Goal: Task Accomplishment & Management: Use online tool/utility

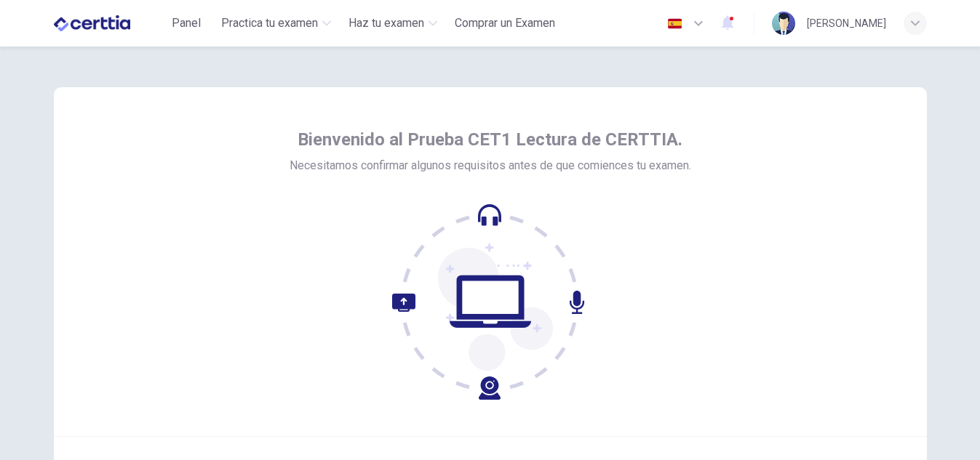
scroll to position [145, 0]
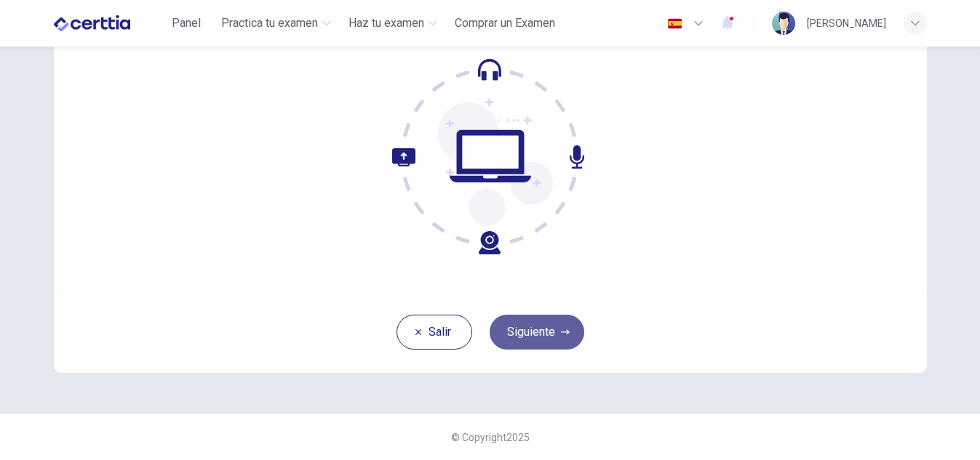
click at [537, 342] on button "Siguiente" at bounding box center [536, 332] width 95 height 35
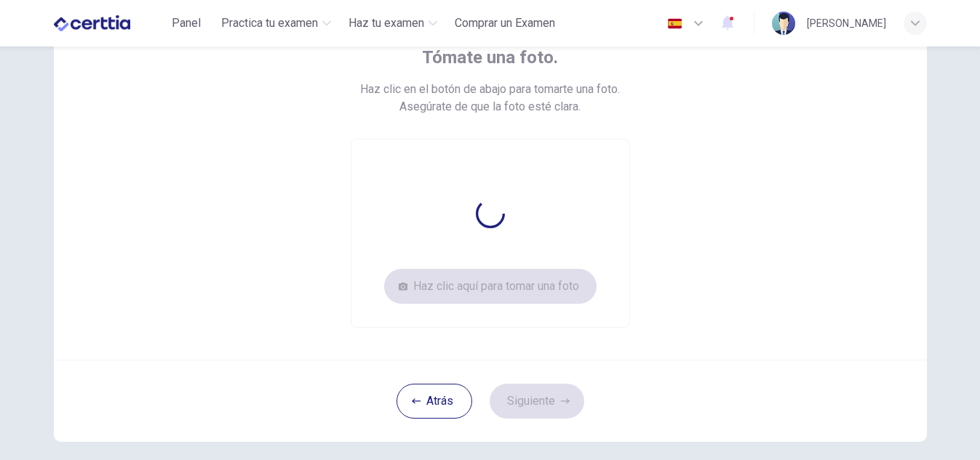
scroll to position [98, 0]
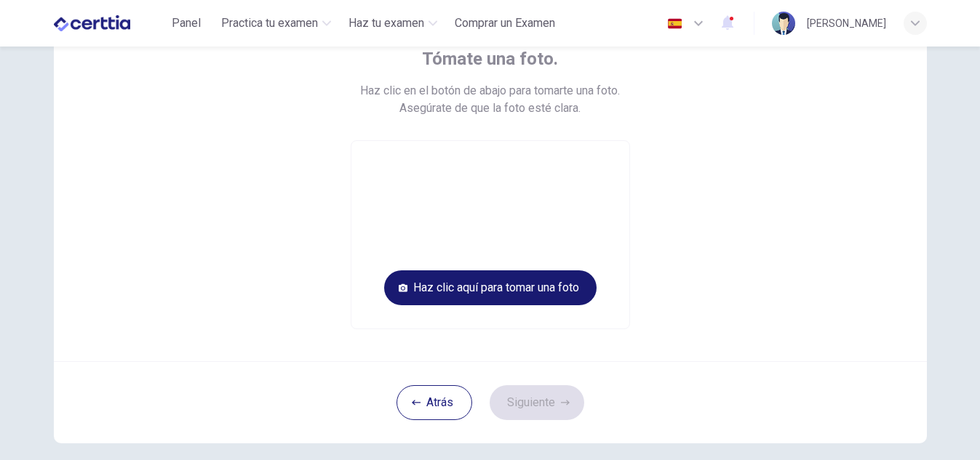
click at [470, 282] on button "Haz clic aquí para tomar una foto" at bounding box center [490, 288] width 212 height 35
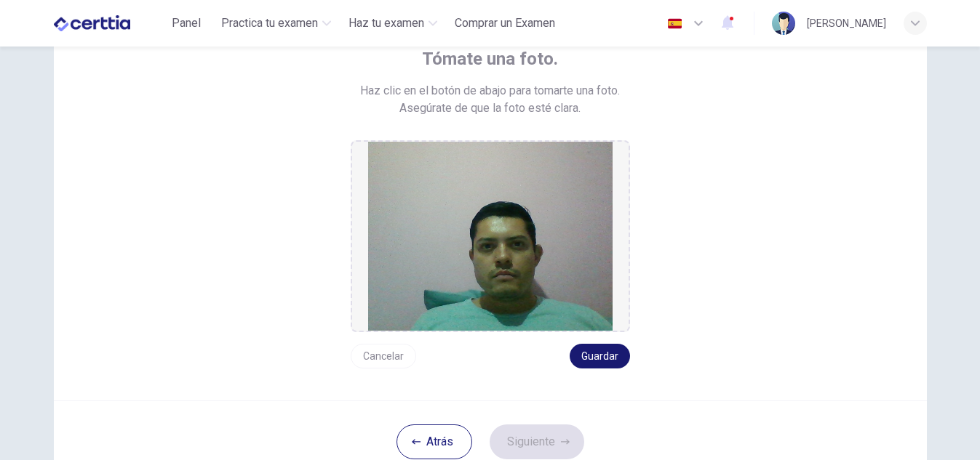
click at [589, 355] on button "Guardar" at bounding box center [599, 356] width 60 height 25
click at [555, 444] on button "Siguiente" at bounding box center [536, 442] width 95 height 35
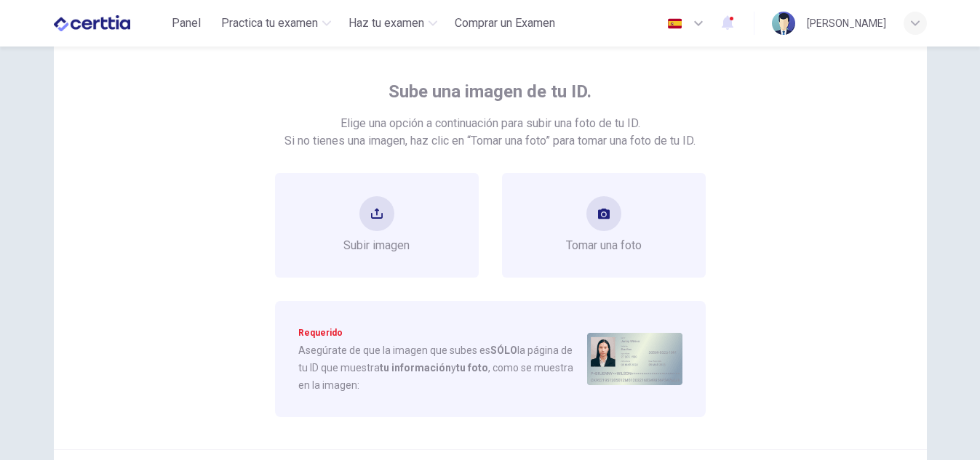
scroll to position [69, 0]
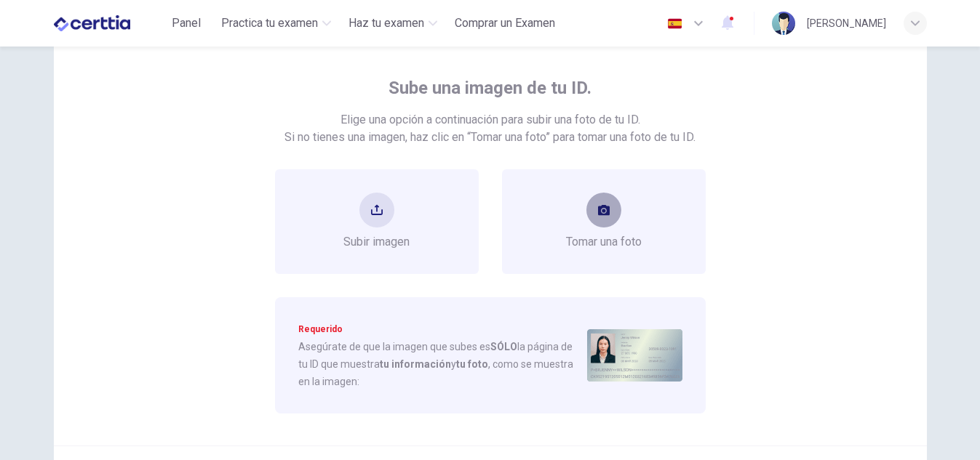
click at [606, 209] on button "take photo" at bounding box center [603, 210] width 35 height 35
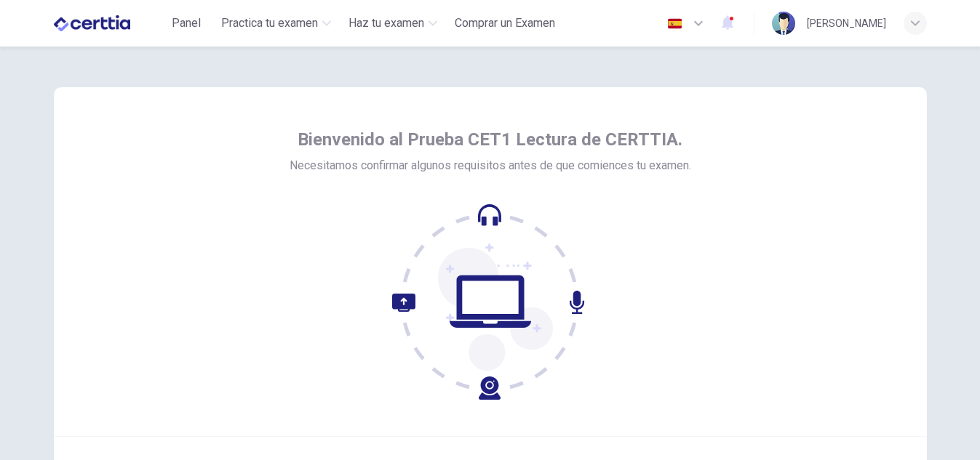
scroll to position [145, 0]
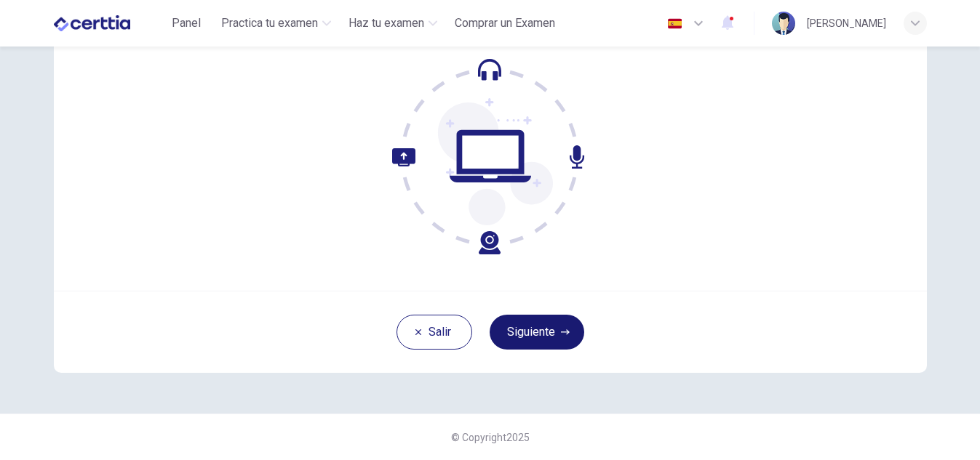
click at [524, 344] on button "Siguiente" at bounding box center [536, 332] width 95 height 35
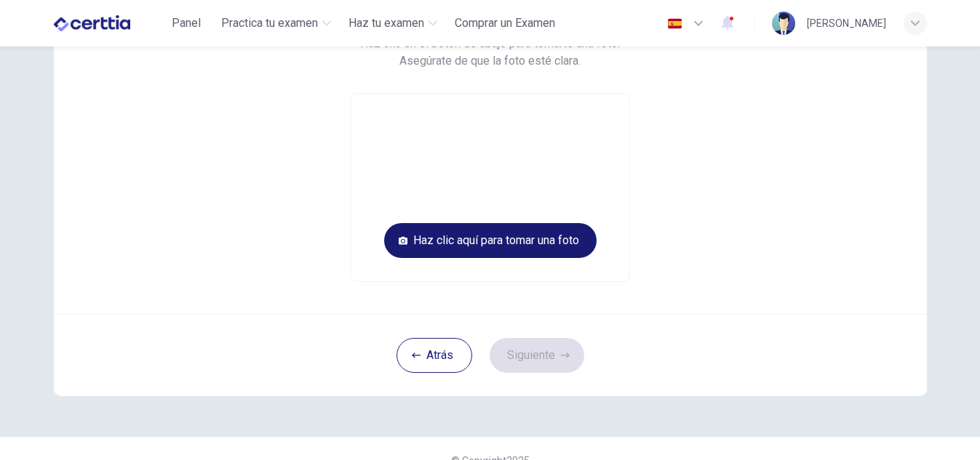
click at [526, 239] on button "Haz clic aquí para tomar una foto" at bounding box center [490, 240] width 212 height 35
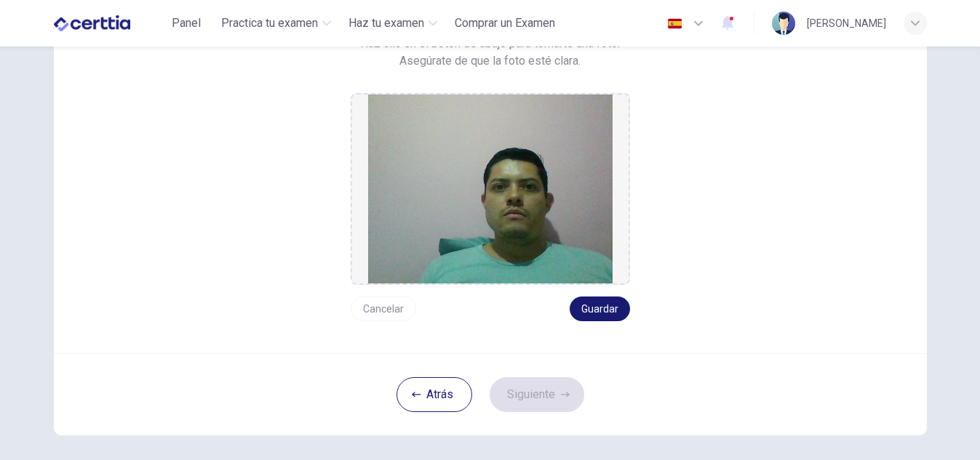
click at [586, 311] on button "Guardar" at bounding box center [599, 309] width 60 height 25
click at [543, 392] on button "Siguiente" at bounding box center [536, 394] width 95 height 35
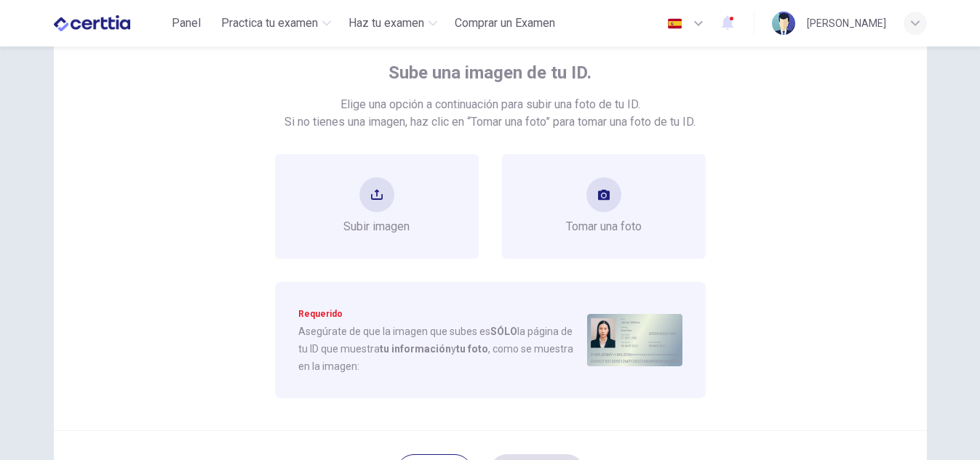
scroll to position [84, 0]
click at [371, 194] on icon "upload" at bounding box center [377, 196] width 12 height 12
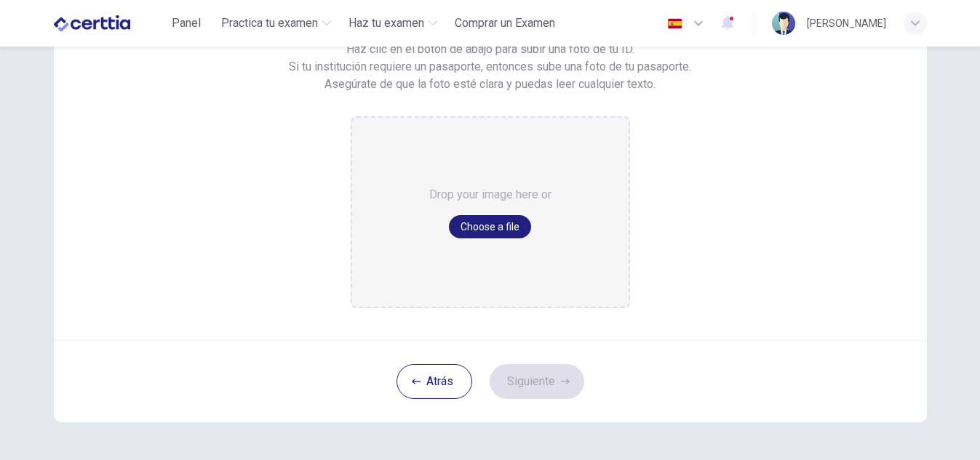
scroll to position [161, 0]
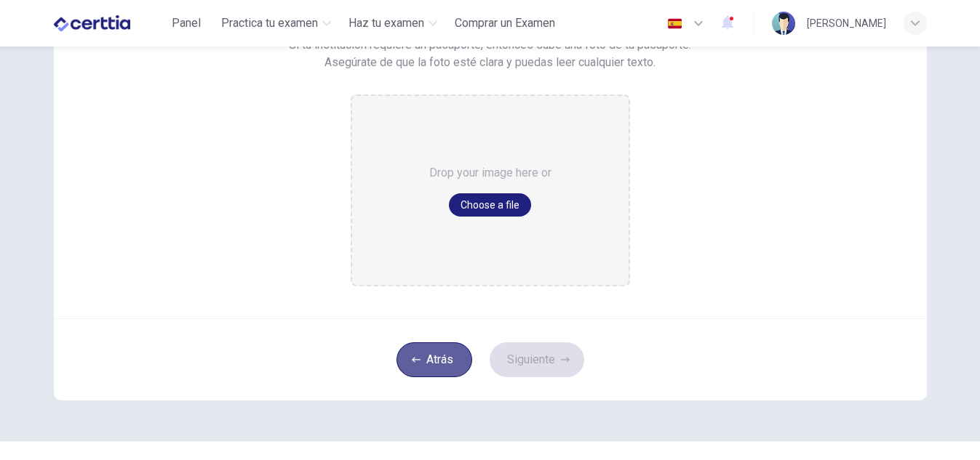
click at [412, 358] on icon "button" at bounding box center [416, 360] width 9 height 9
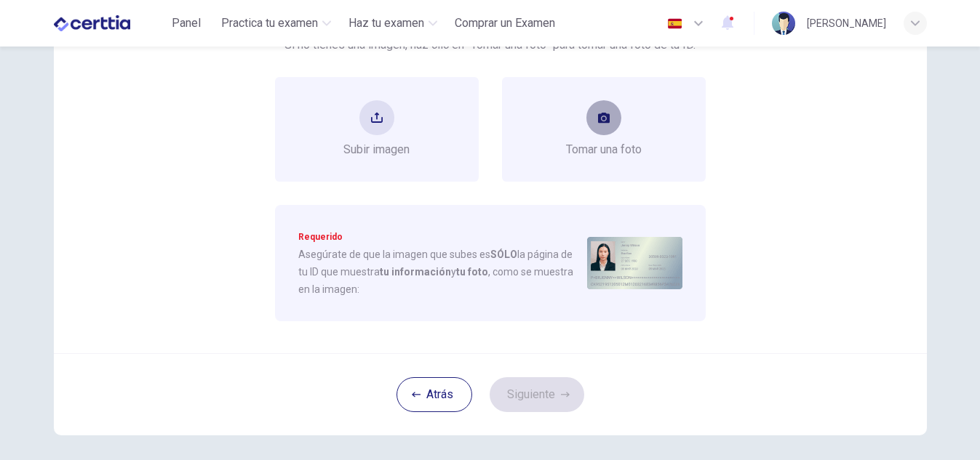
click at [609, 122] on button "take photo" at bounding box center [603, 117] width 35 height 35
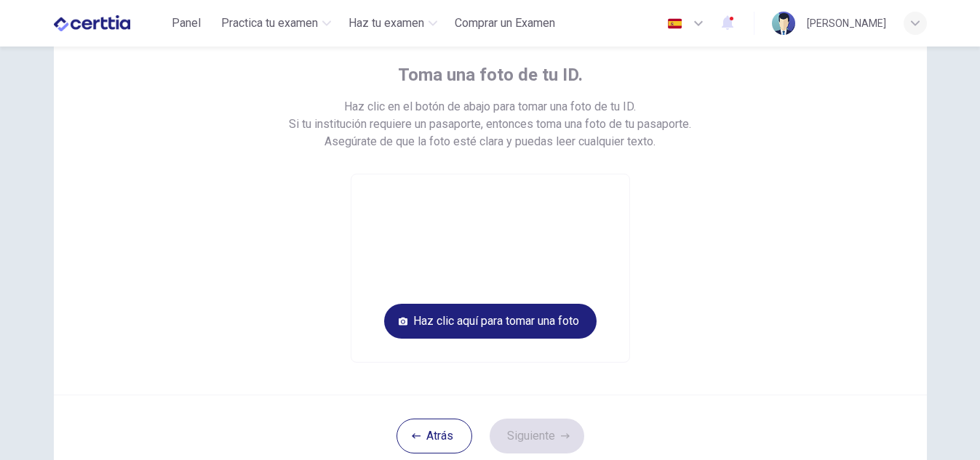
scroll to position [84, 0]
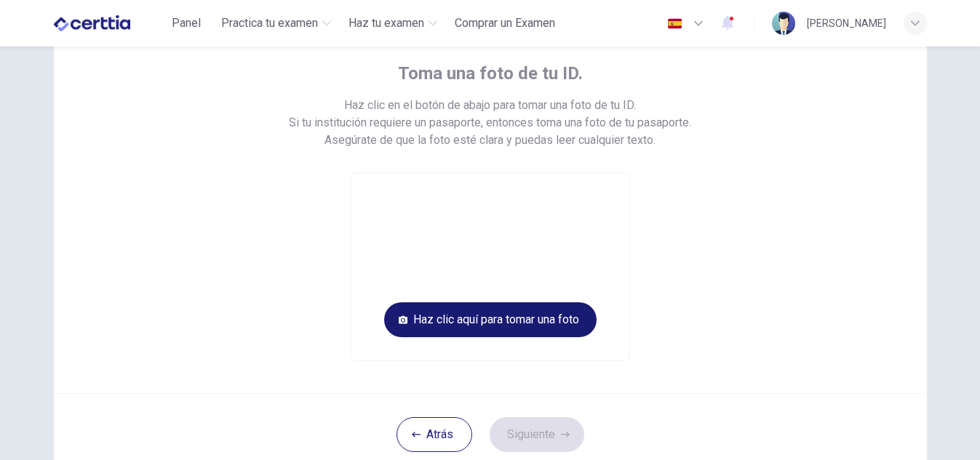
click at [566, 309] on button "Haz clic aquí para tomar una foto" at bounding box center [490, 320] width 212 height 35
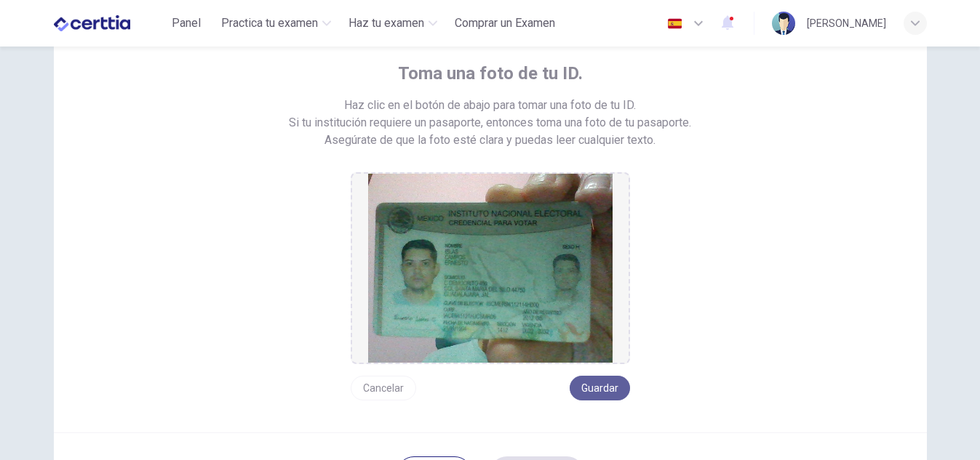
click at [593, 383] on button "Guardar" at bounding box center [599, 388] width 60 height 25
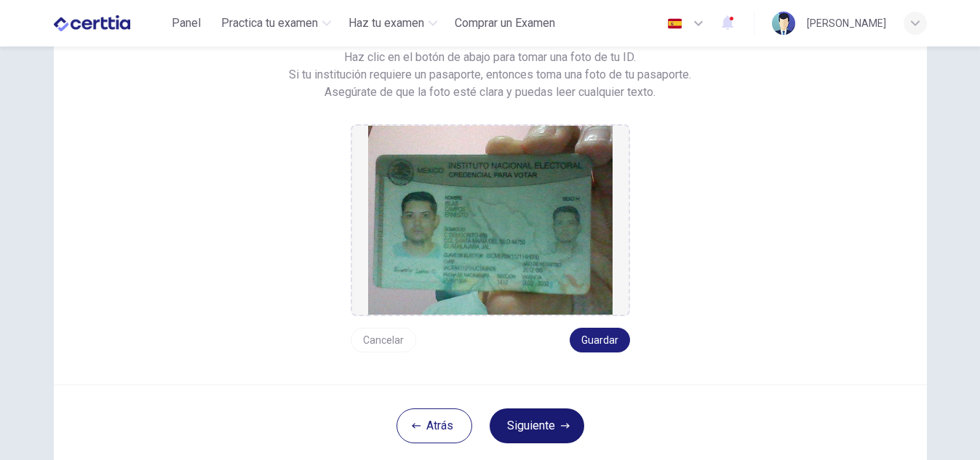
click at [506, 415] on button "Siguiente" at bounding box center [536, 426] width 95 height 35
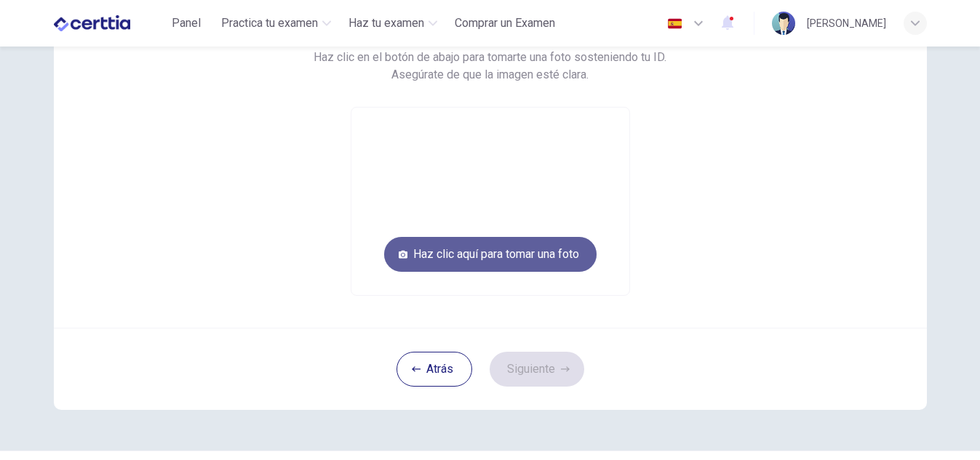
click at [474, 261] on button "Haz clic aquí para tomar una foto" at bounding box center [490, 254] width 212 height 35
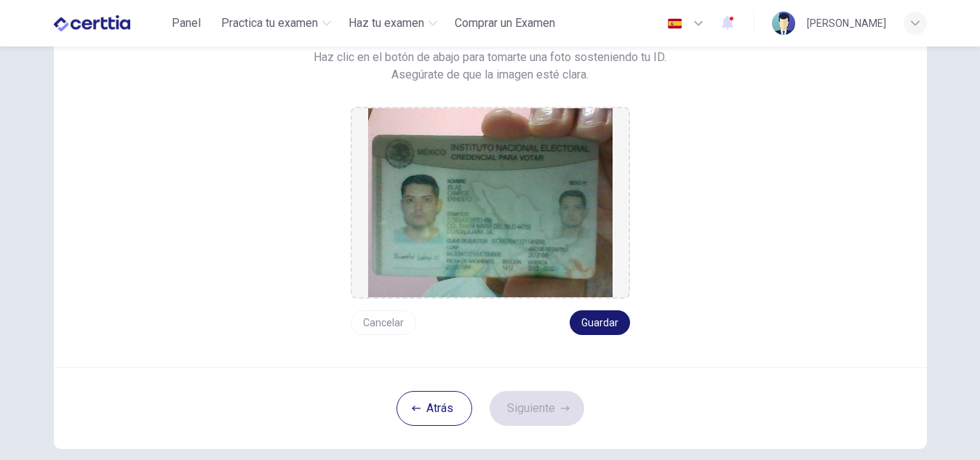
click at [601, 329] on button "Guardar" at bounding box center [599, 323] width 60 height 25
click at [530, 406] on button "Siguiente" at bounding box center [536, 408] width 95 height 35
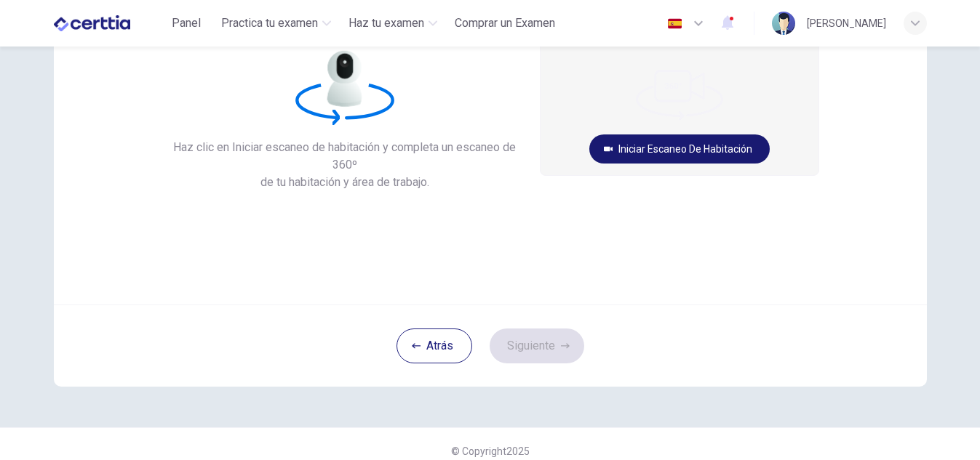
click at [671, 141] on button "Iniciar escaneo de habitación" at bounding box center [679, 149] width 180 height 29
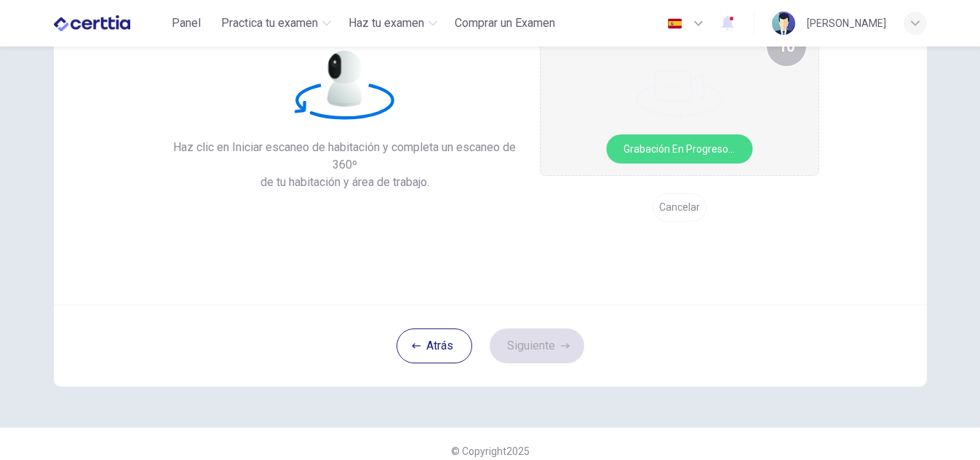
scroll to position [68, 0]
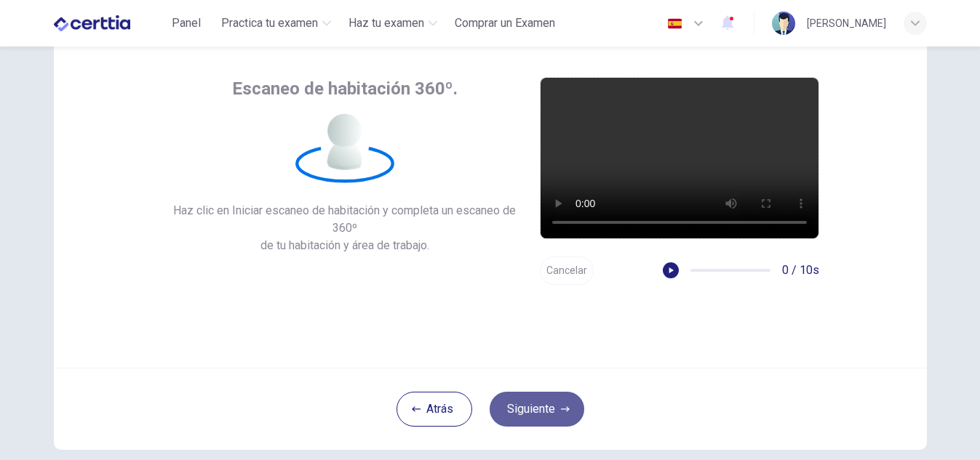
click at [528, 414] on button "Siguiente" at bounding box center [536, 409] width 95 height 35
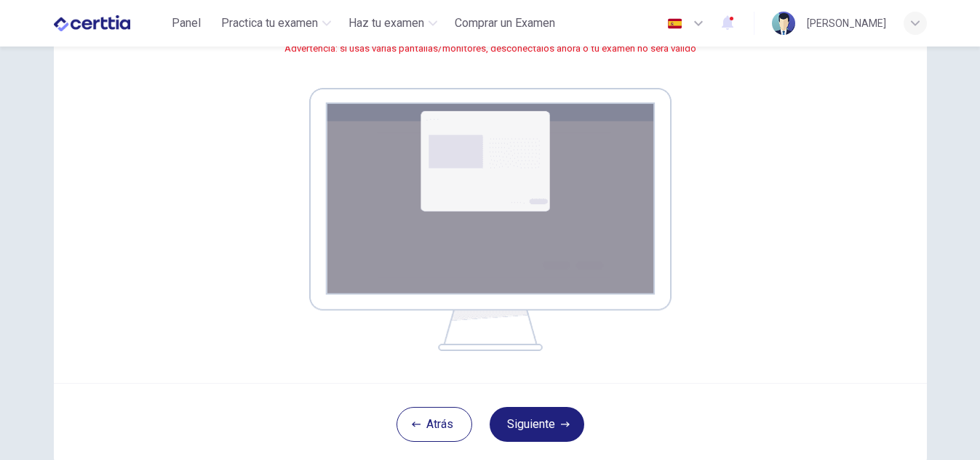
scroll to position [205, 0]
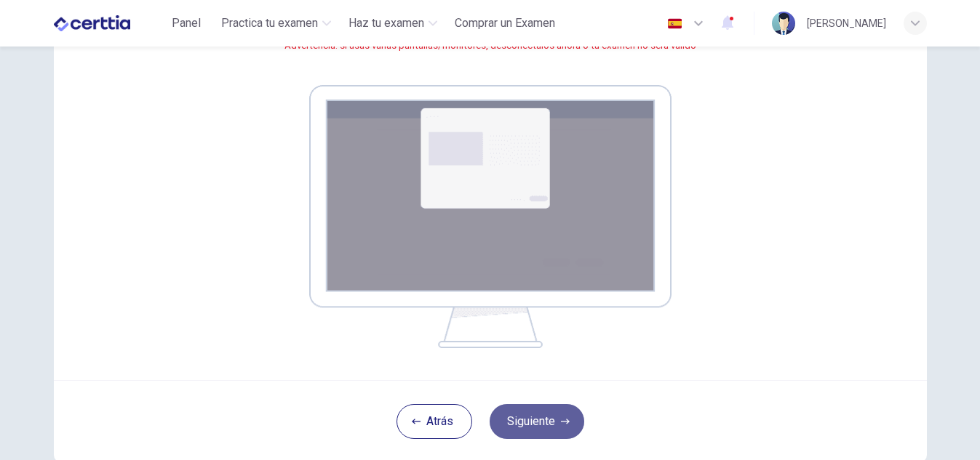
click at [522, 412] on button "Siguiente" at bounding box center [536, 421] width 95 height 35
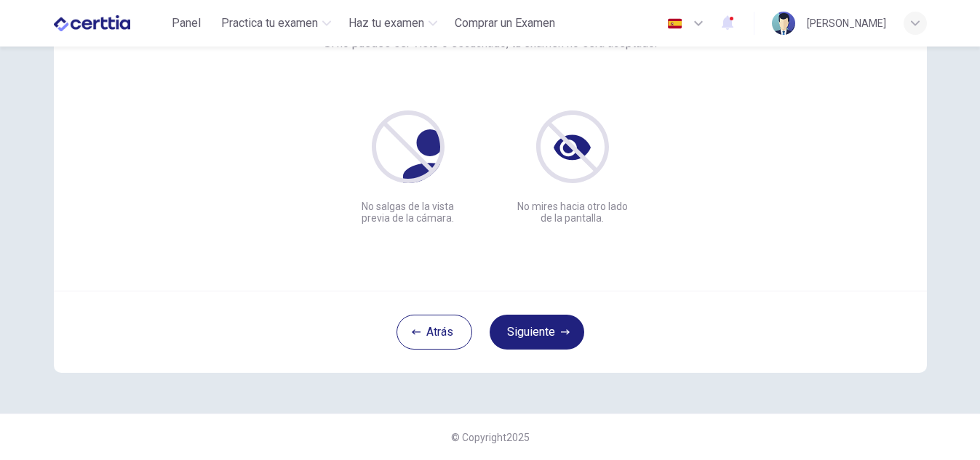
scroll to position [145, 0]
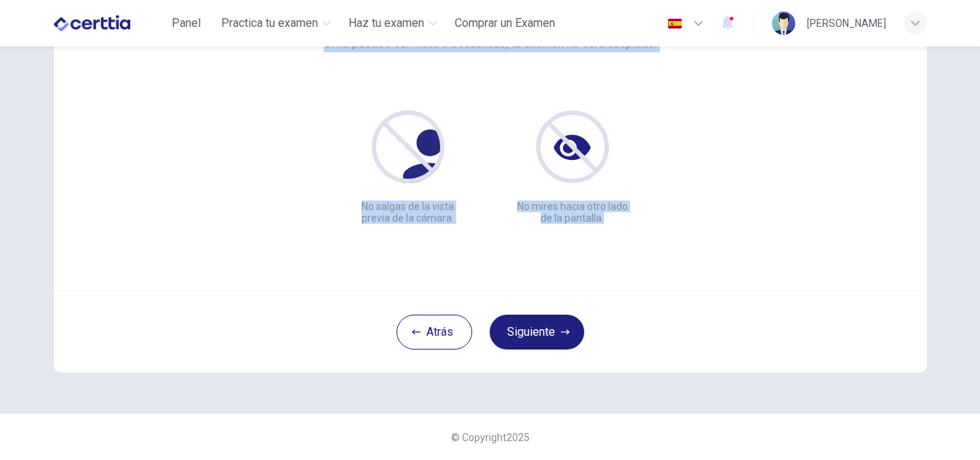
drag, startPoint x: 972, startPoint y: 235, endPoint x: 972, endPoint y: 195, distance: 40.0
click at [972, 195] on div "Asegúrate de estar siempre completamente visible Si no puedes ser visto o escuc…" at bounding box center [490, 254] width 980 height 414
click at [947, 197] on div "Asegúrate de estar siempre completamente visible Si no puedes ser visto o escuc…" at bounding box center [490, 254] width 980 height 414
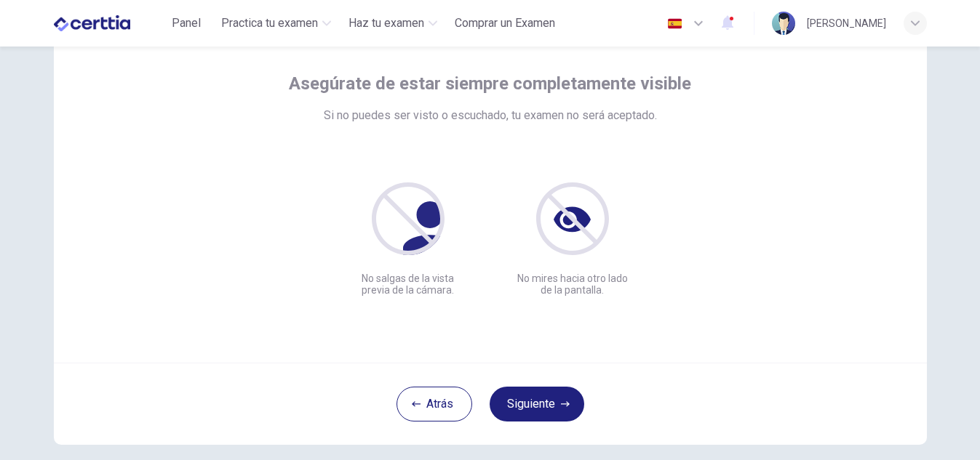
scroll to position [66, 0]
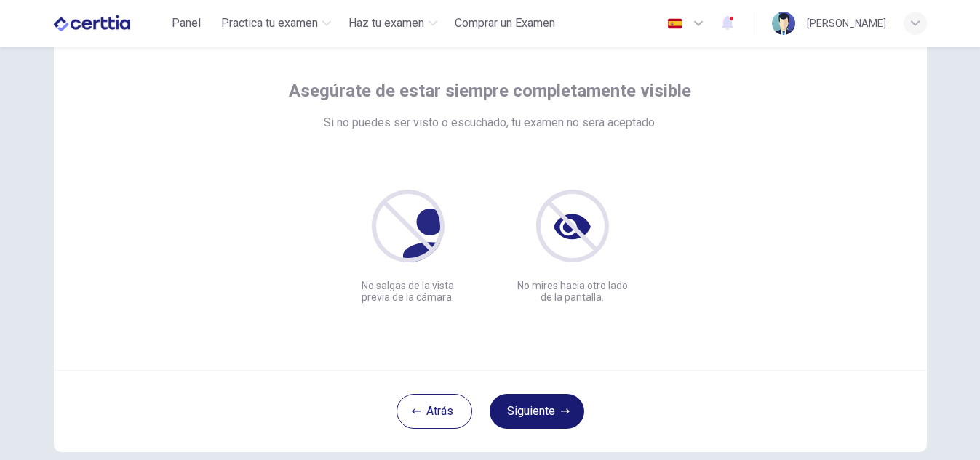
click at [527, 404] on button "Siguiente" at bounding box center [536, 411] width 95 height 35
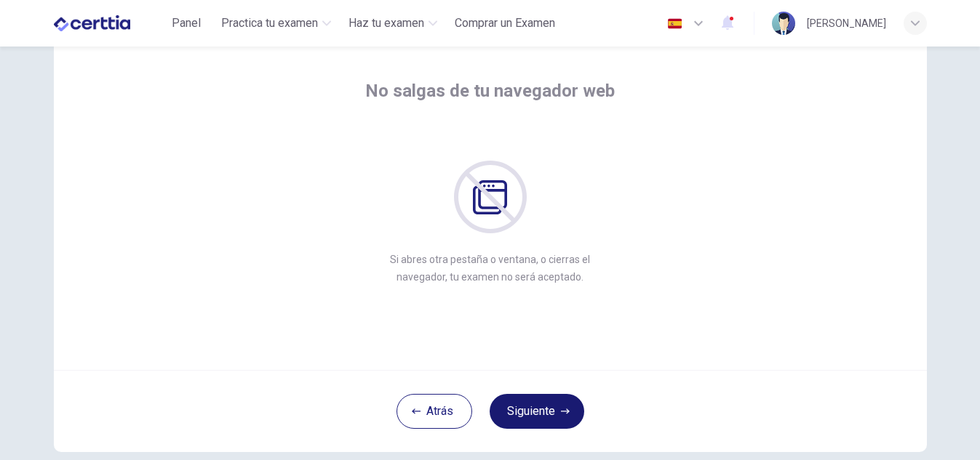
click at [532, 404] on button "Siguiente" at bounding box center [536, 411] width 95 height 35
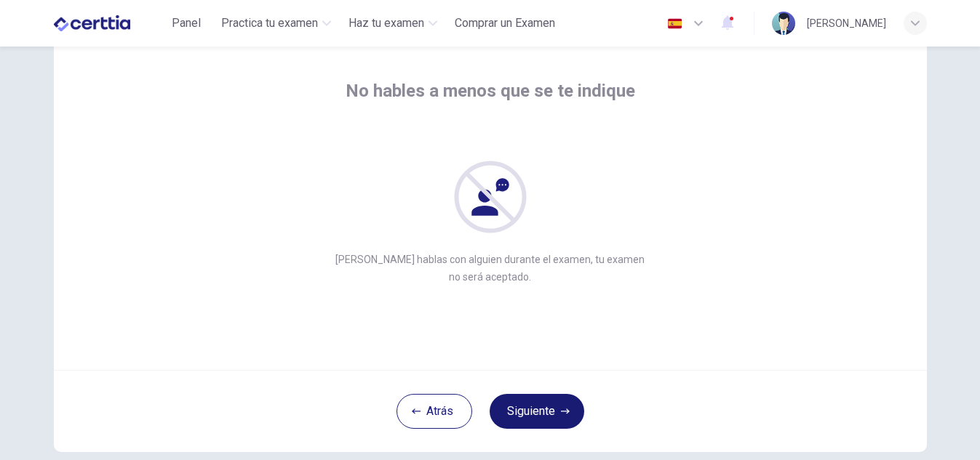
click at [532, 404] on button "Siguiente" at bounding box center [536, 411] width 95 height 35
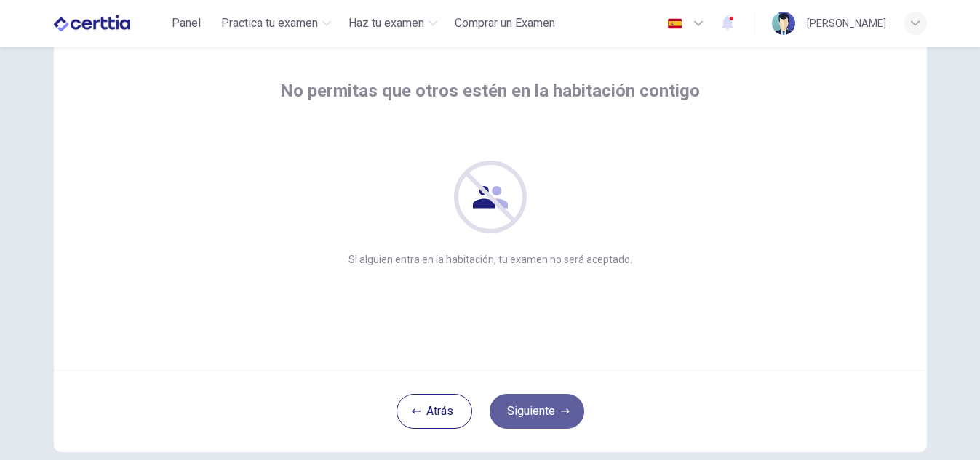
click at [532, 404] on button "Siguiente" at bounding box center [536, 411] width 95 height 35
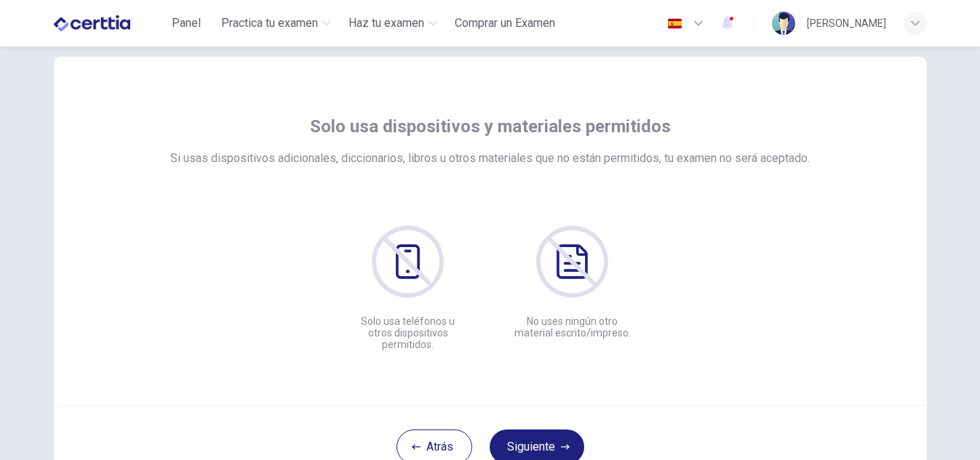
scroll to position [68, 0]
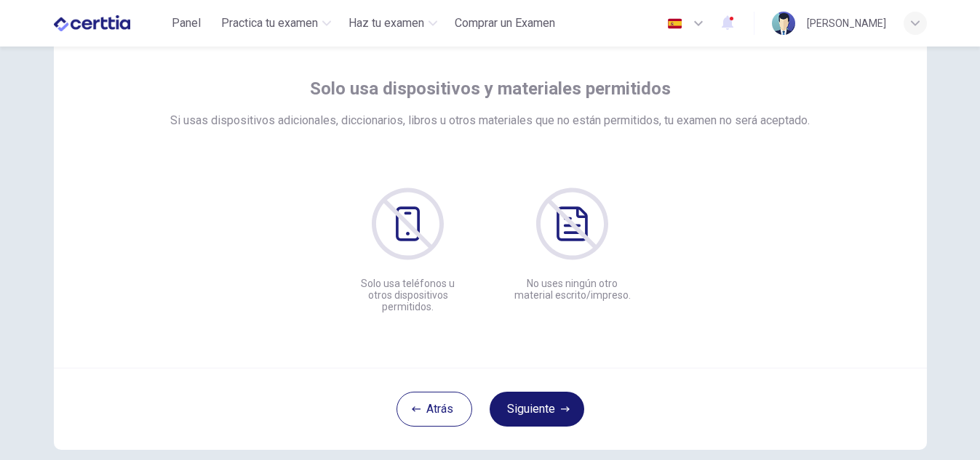
click at [517, 396] on button "Siguiente" at bounding box center [536, 409] width 95 height 35
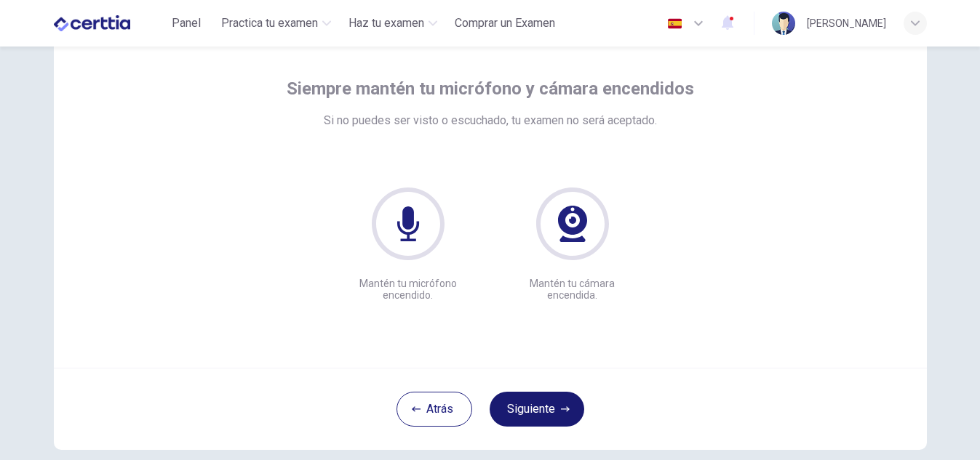
click at [542, 401] on button "Siguiente" at bounding box center [536, 409] width 95 height 35
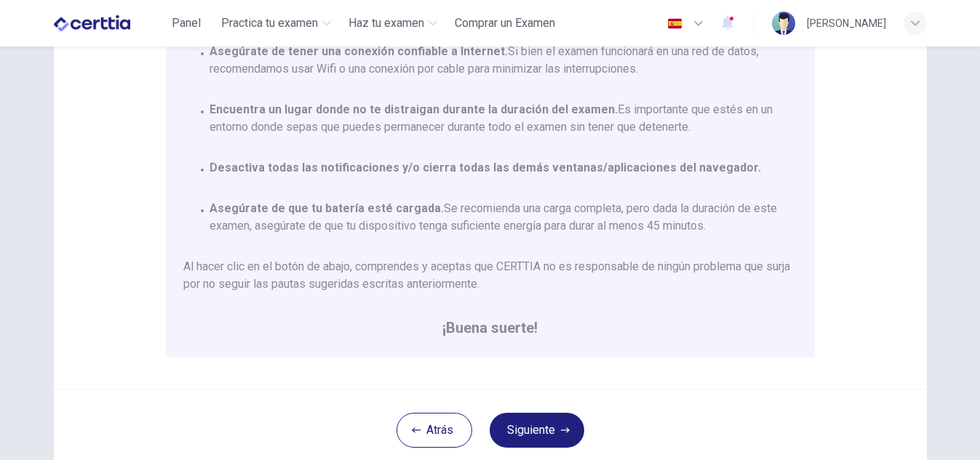
scroll to position [337, 0]
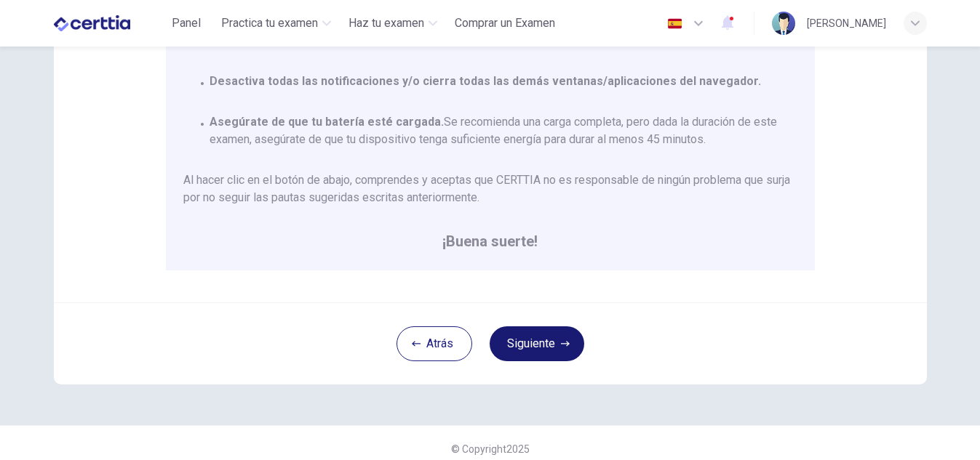
click at [563, 337] on button "Siguiente" at bounding box center [536, 344] width 95 height 35
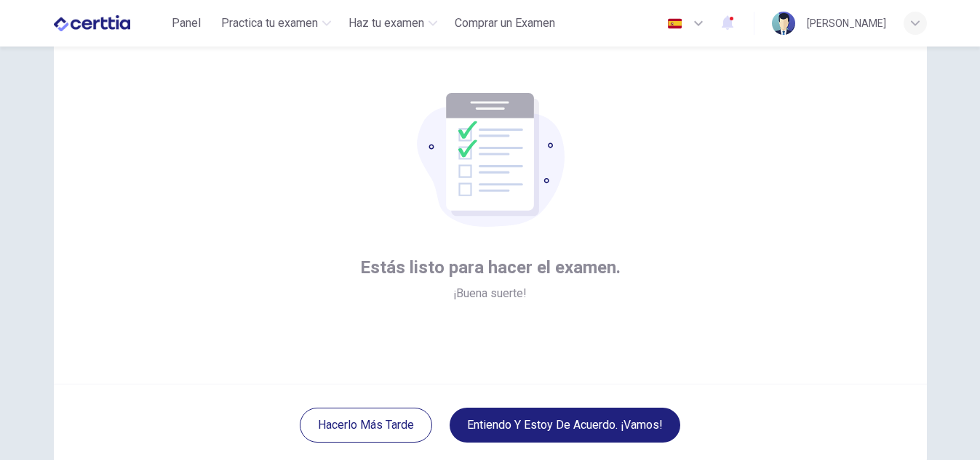
scroll to position [145, 0]
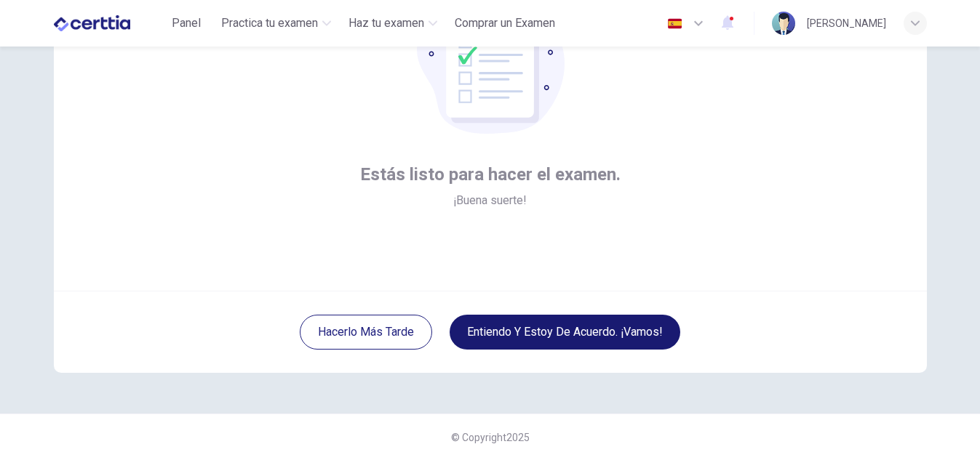
click at [613, 327] on button "Entiendo y estoy de acuerdo. ¡Vamos!" at bounding box center [564, 332] width 231 height 35
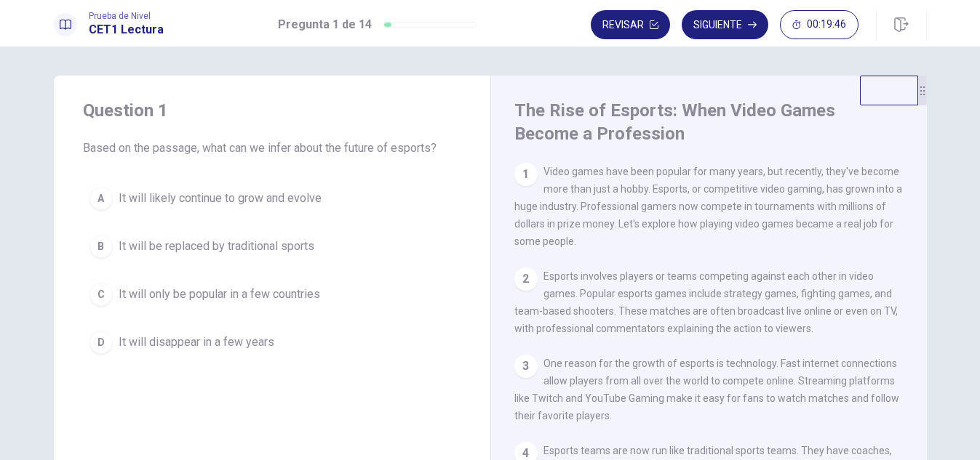
drag, startPoint x: 548, startPoint y: 225, endPoint x: 529, endPoint y: 241, distance: 23.7
click at [529, 241] on span "Video games have been popular for many years, but recently, they've become more…" at bounding box center [708, 206] width 388 height 81
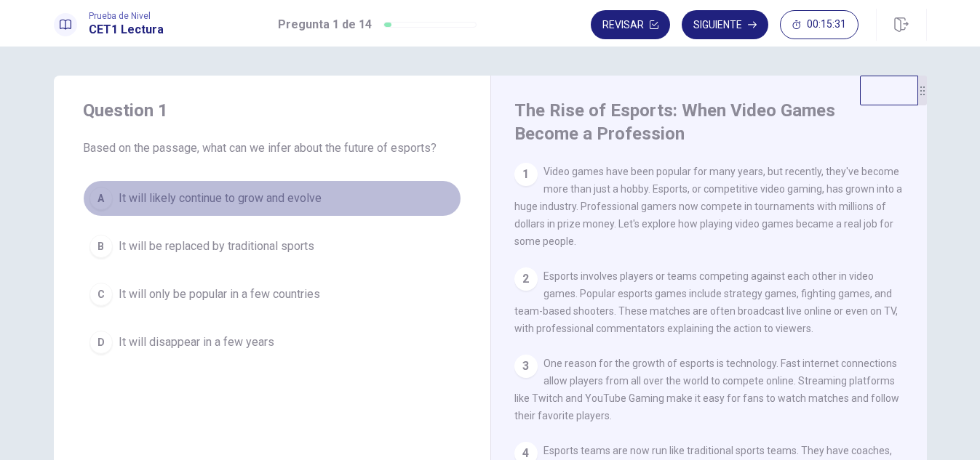
click at [95, 196] on div "A" at bounding box center [100, 198] width 23 height 23
click at [133, 201] on span "It will likely continue to grow and evolve" at bounding box center [220, 198] width 203 height 17
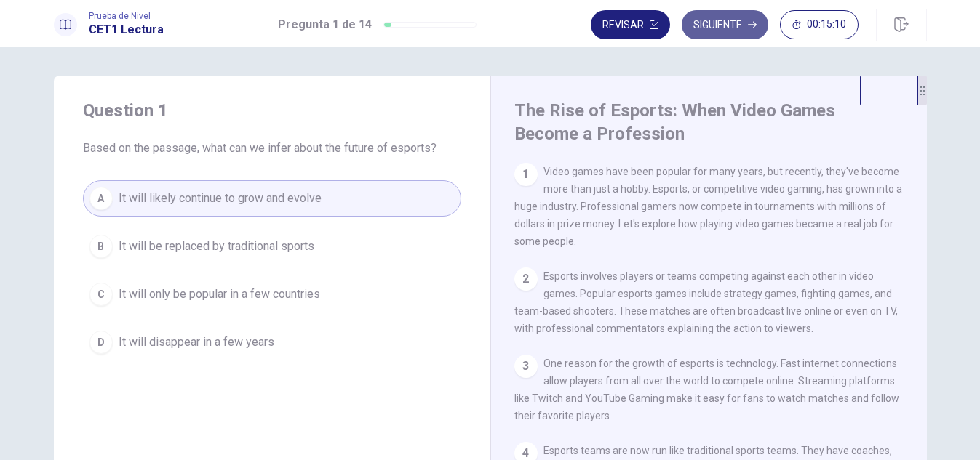
click at [737, 19] on button "Siguiente" at bounding box center [724, 24] width 87 height 29
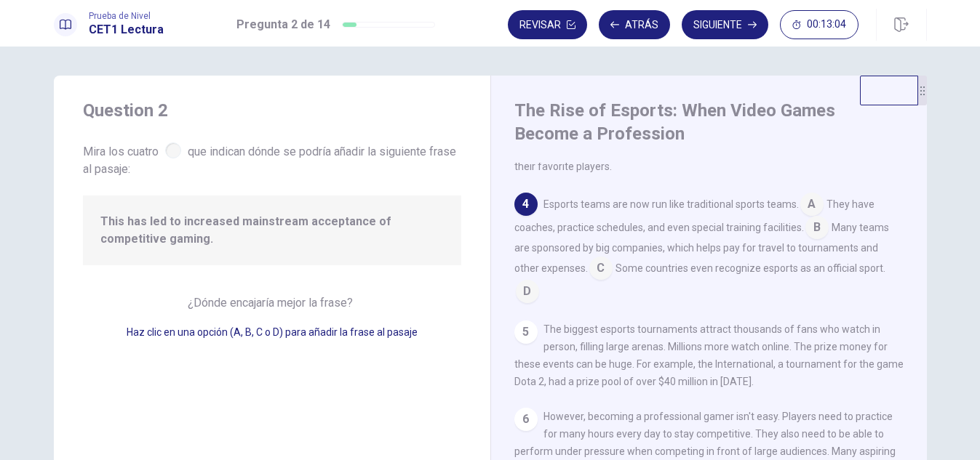
scroll to position [257, 0]
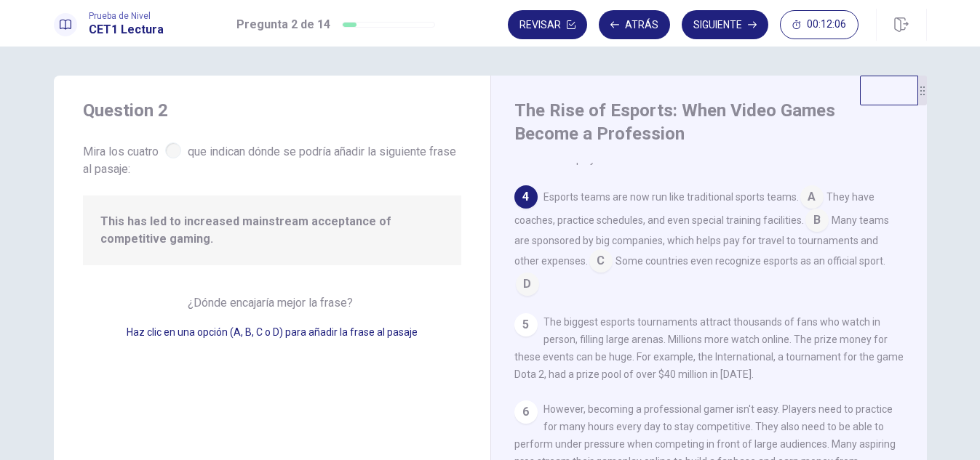
click at [807, 228] on input at bounding box center [816, 221] width 23 height 23
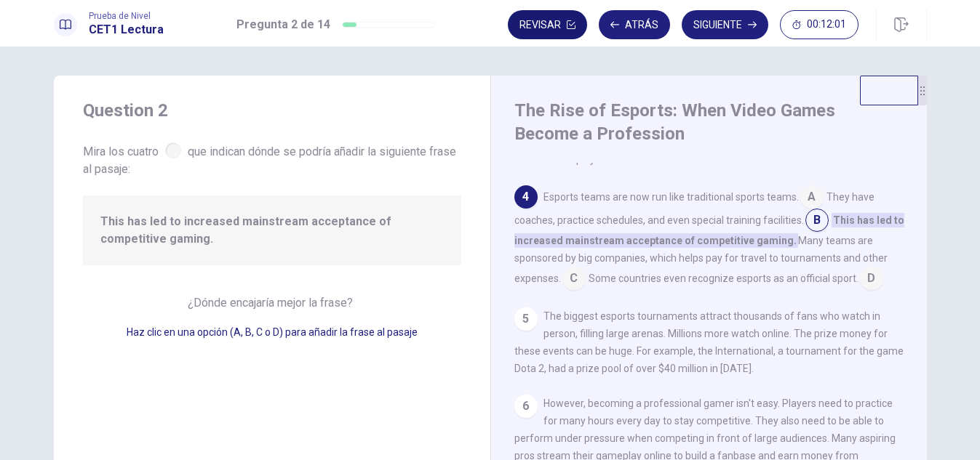
click at [544, 20] on button "Revisar" at bounding box center [547, 24] width 79 height 29
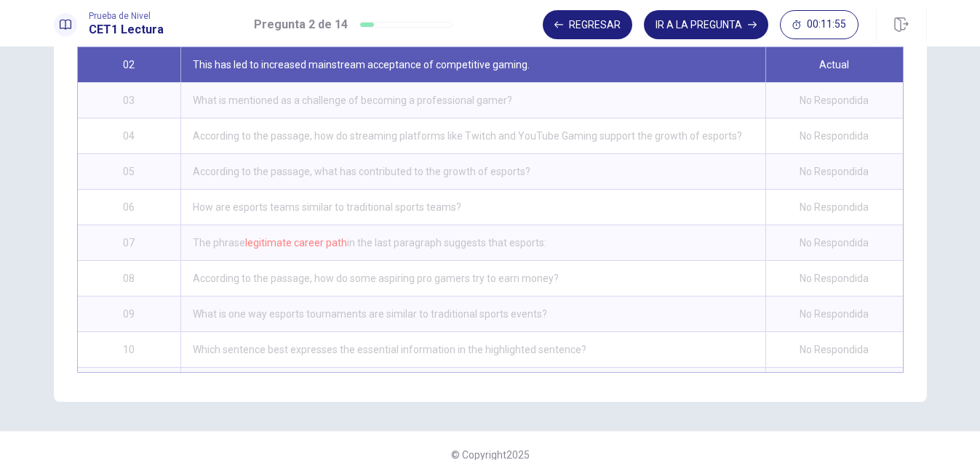
scroll to position [0, 0]
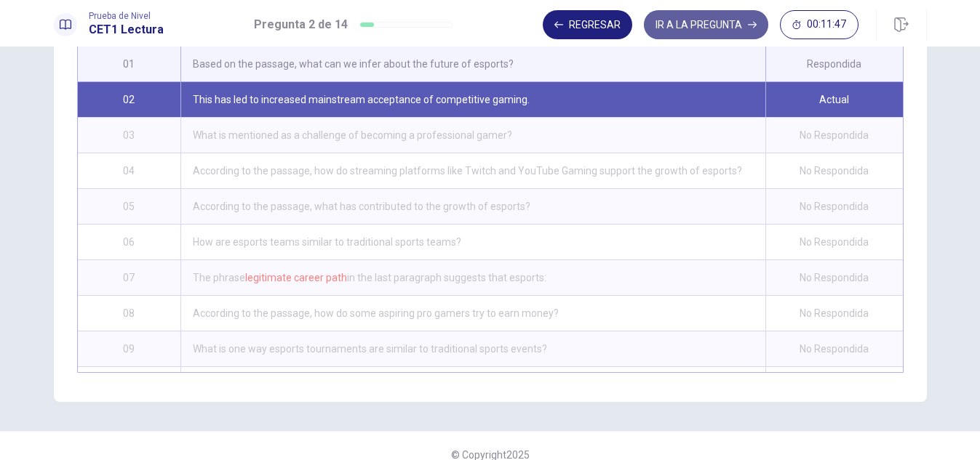
click at [683, 27] on button "IR A LA PREGUNTA" at bounding box center [706, 24] width 124 height 29
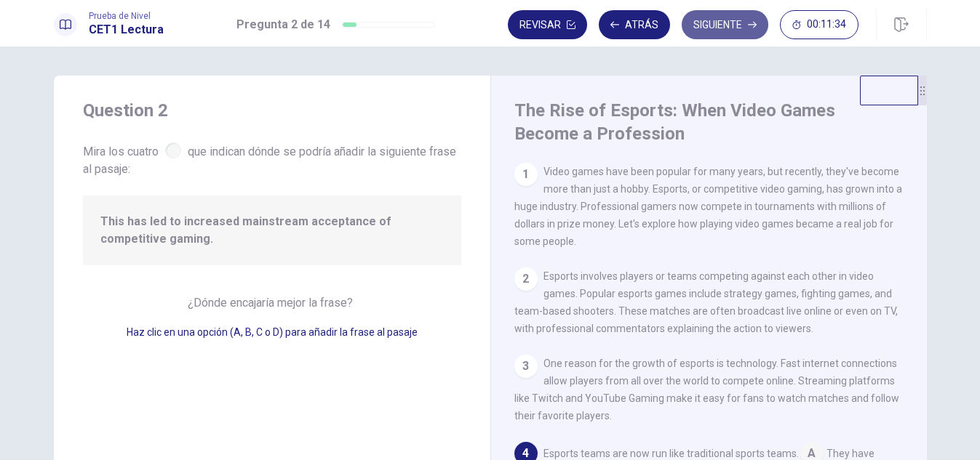
click at [711, 18] on button "Siguiente" at bounding box center [724, 24] width 87 height 29
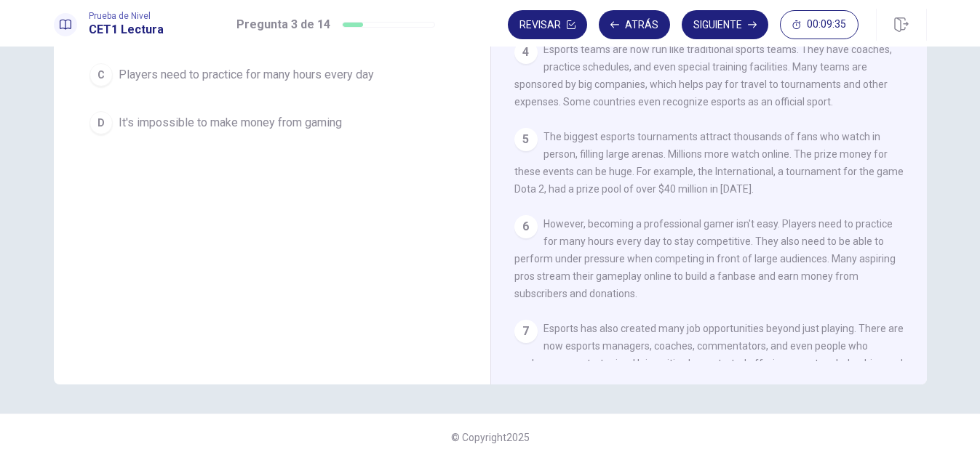
scroll to position [340, 0]
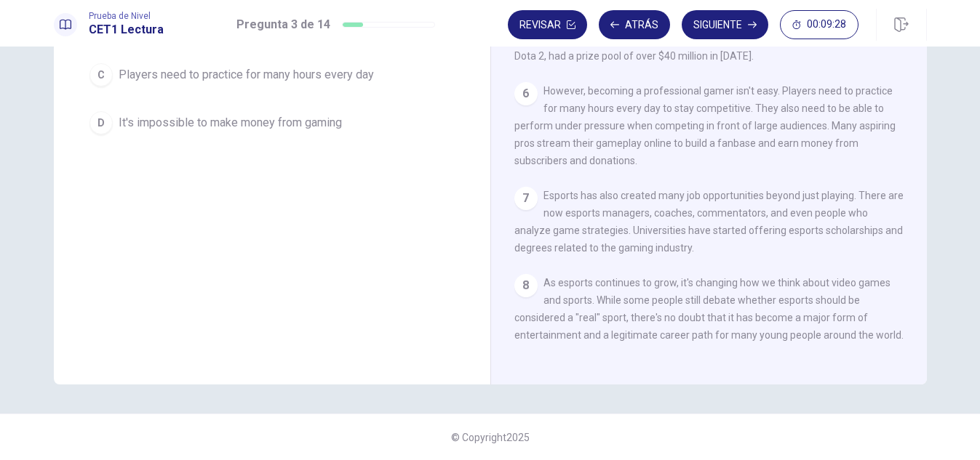
click at [100, 76] on div "C" at bounding box center [100, 74] width 23 height 23
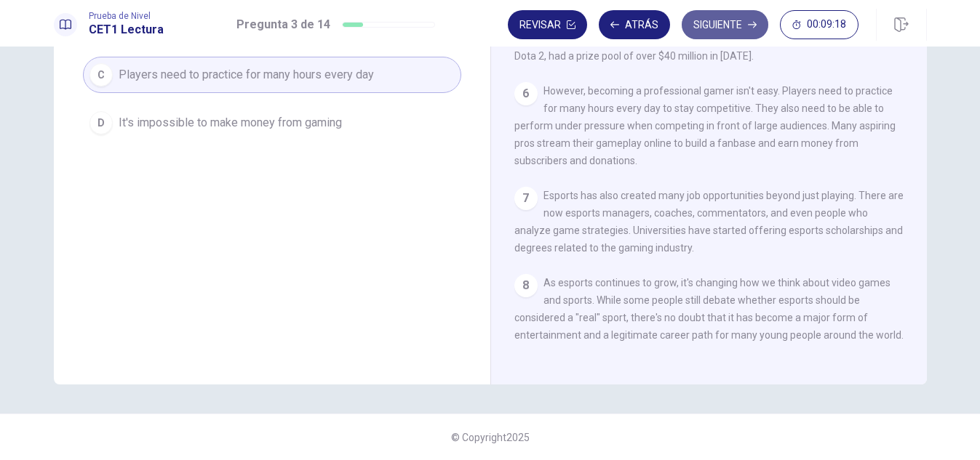
click at [709, 29] on button "Siguiente" at bounding box center [724, 24] width 87 height 29
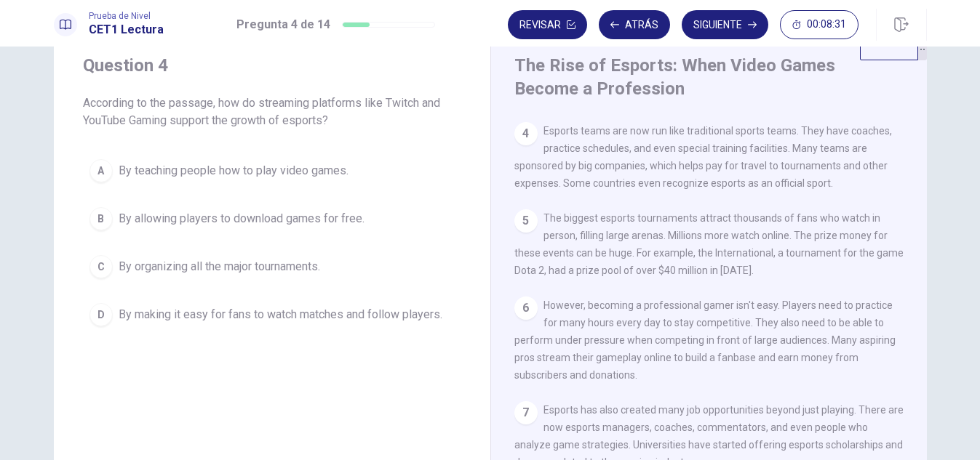
scroll to position [276, 0]
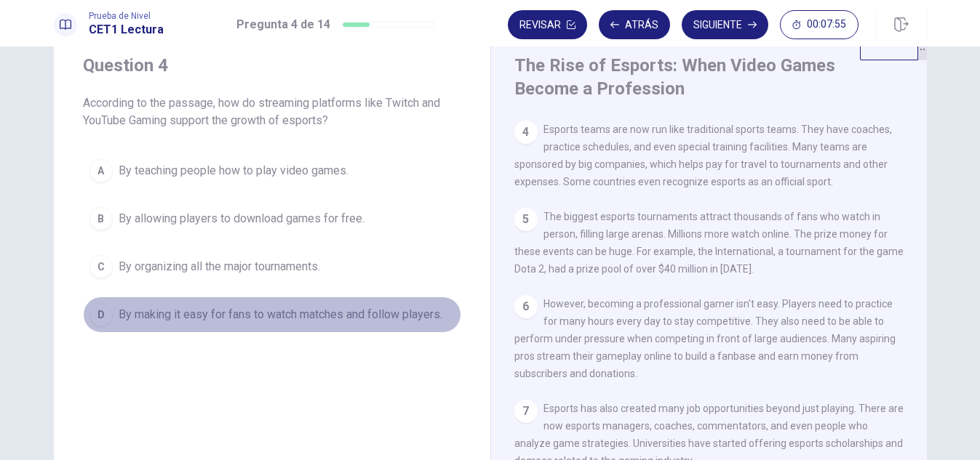
click at [100, 311] on div "D" at bounding box center [100, 314] width 23 height 23
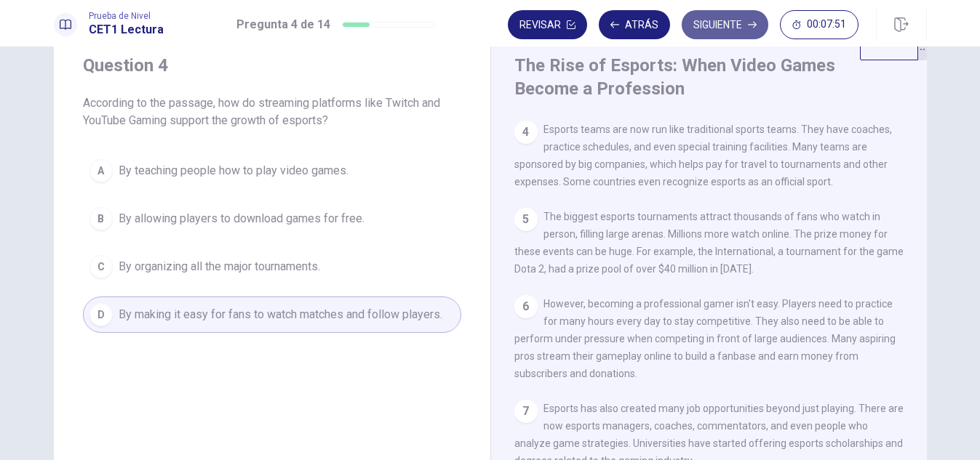
click at [713, 23] on button "Siguiente" at bounding box center [724, 24] width 87 height 29
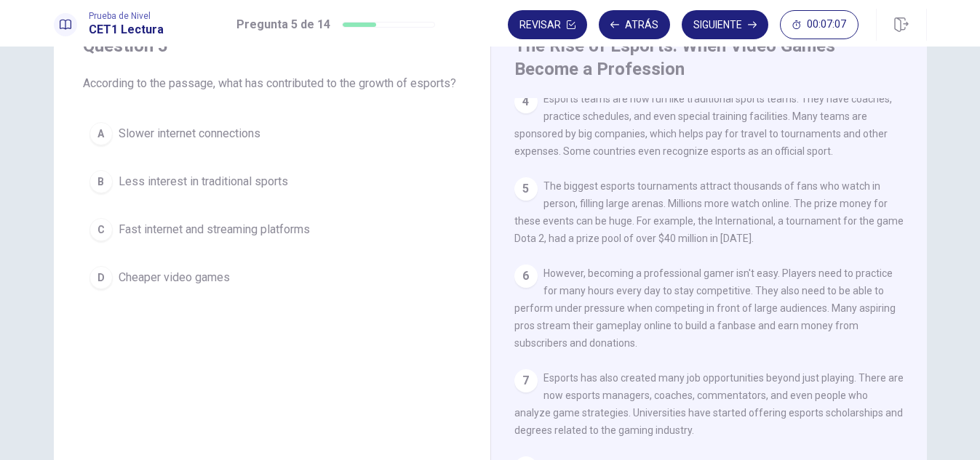
scroll to position [61, 0]
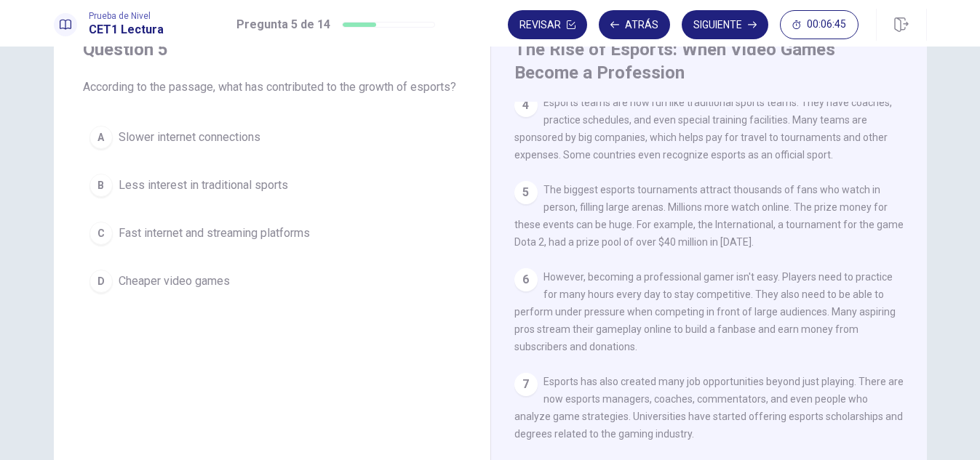
click at [100, 245] on div "C" at bounding box center [100, 233] width 23 height 23
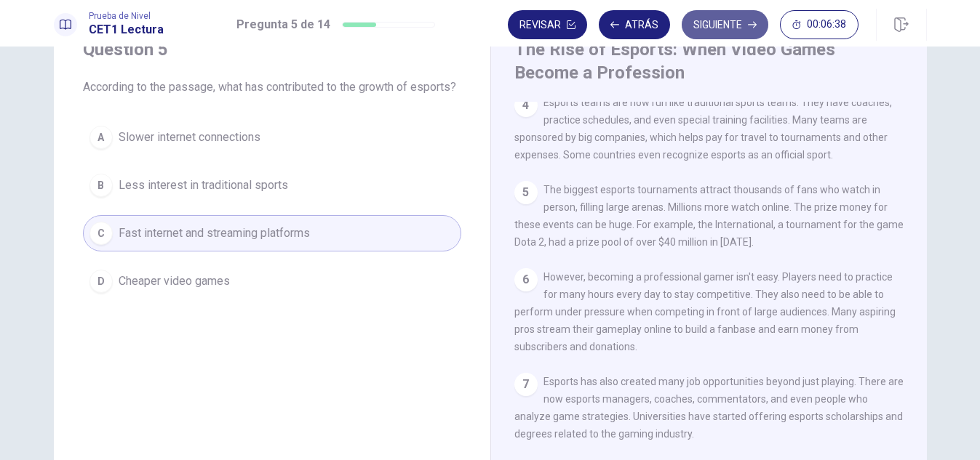
click at [726, 31] on button "Siguiente" at bounding box center [724, 24] width 87 height 29
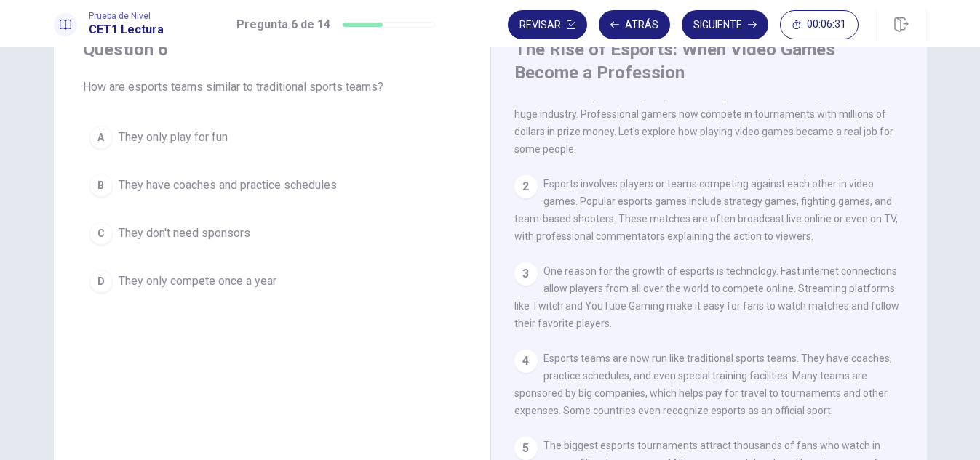
scroll to position [3, 0]
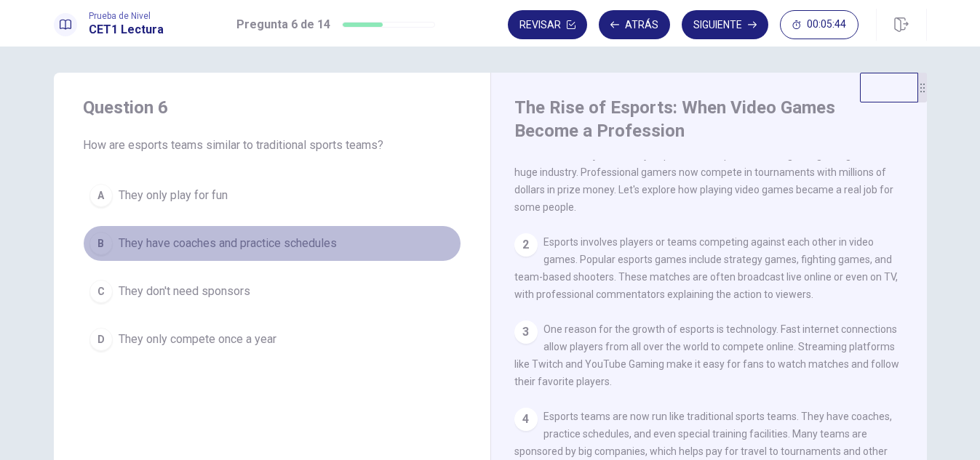
click at [109, 246] on button "B They have coaches and practice schedules" at bounding box center [272, 243] width 378 height 36
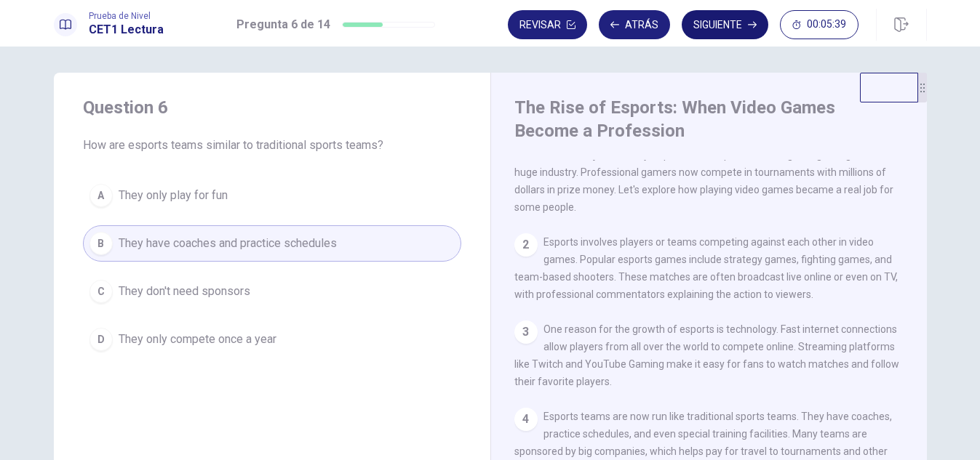
click at [716, 19] on button "Siguiente" at bounding box center [724, 24] width 87 height 29
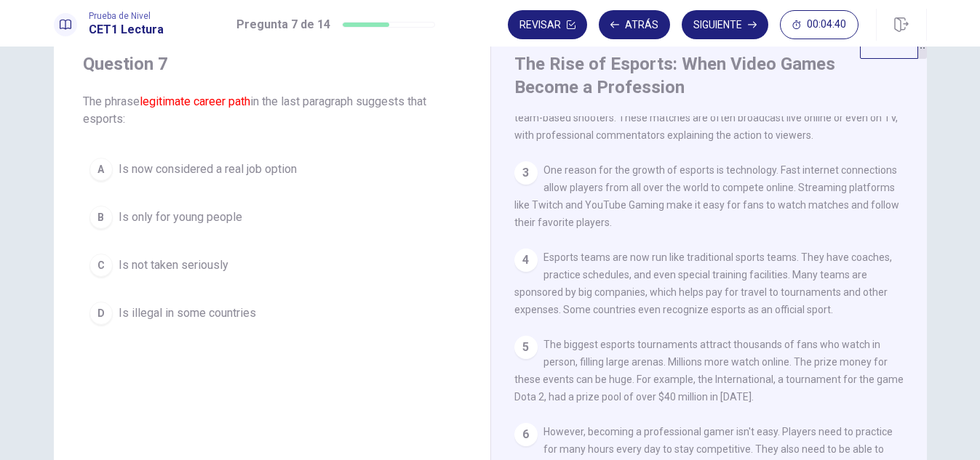
scroll to position [32, 0]
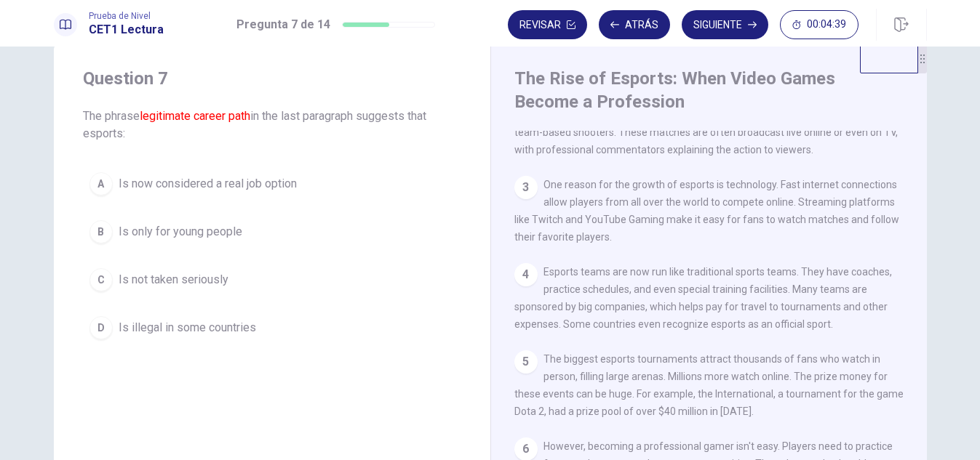
click at [89, 185] on div "A" at bounding box center [100, 183] width 23 height 23
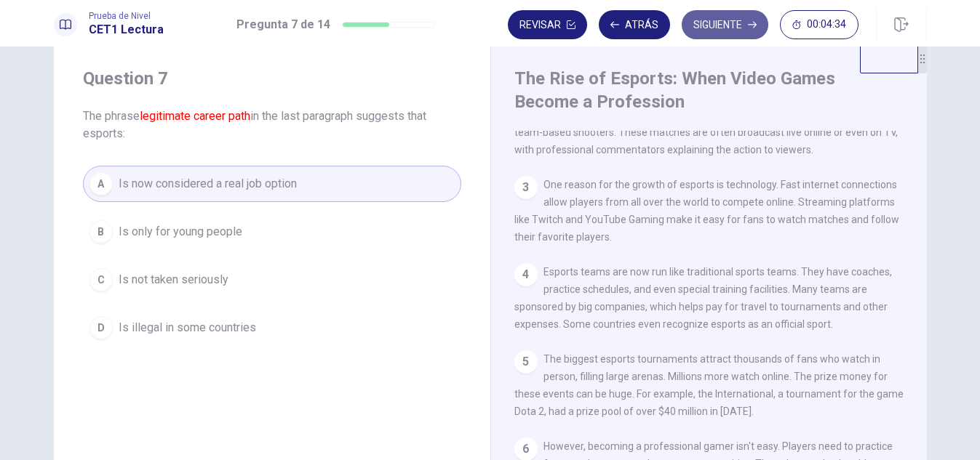
click at [707, 29] on button "Siguiente" at bounding box center [724, 24] width 87 height 29
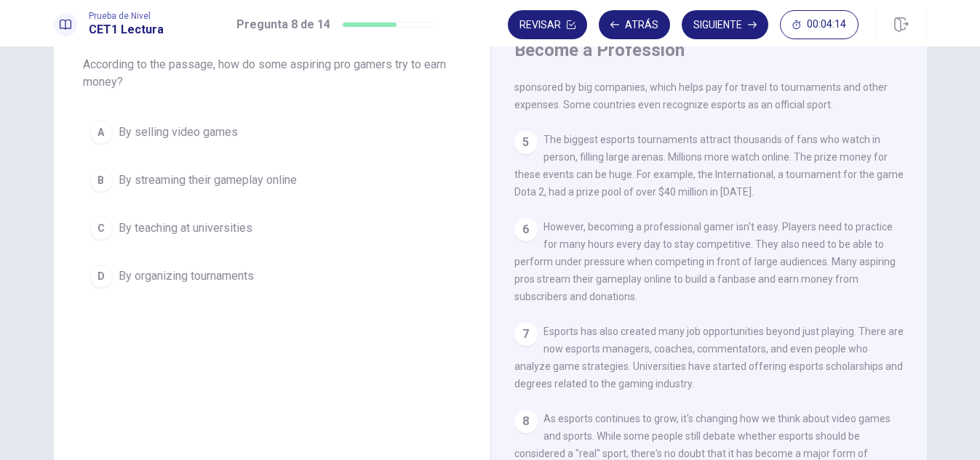
scroll to position [0, 0]
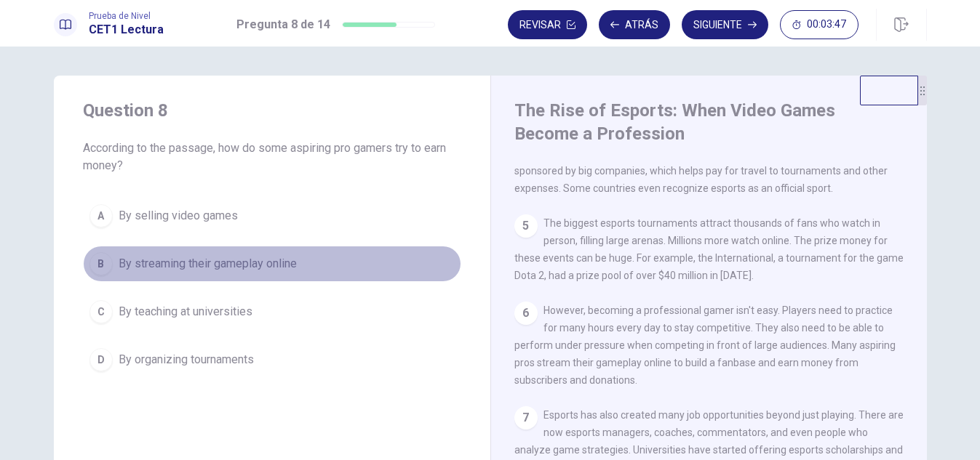
click at [100, 261] on div "B" at bounding box center [100, 263] width 23 height 23
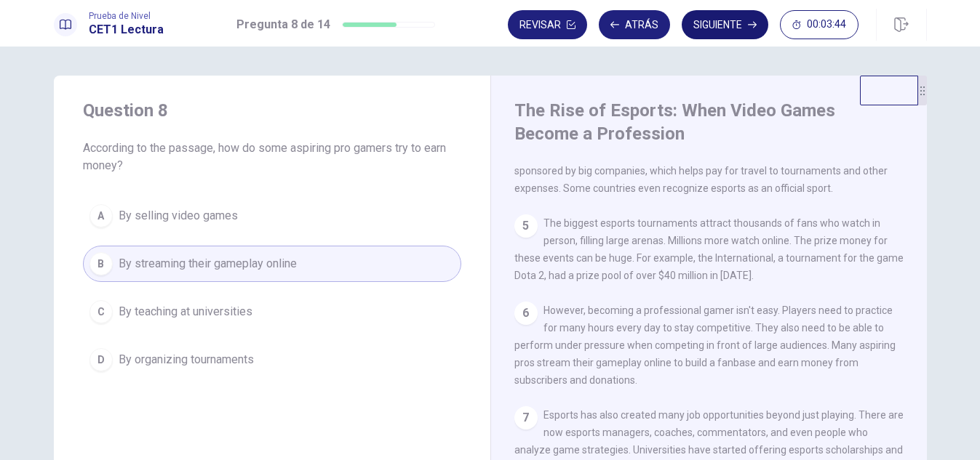
click at [723, 17] on button "Siguiente" at bounding box center [724, 24] width 87 height 29
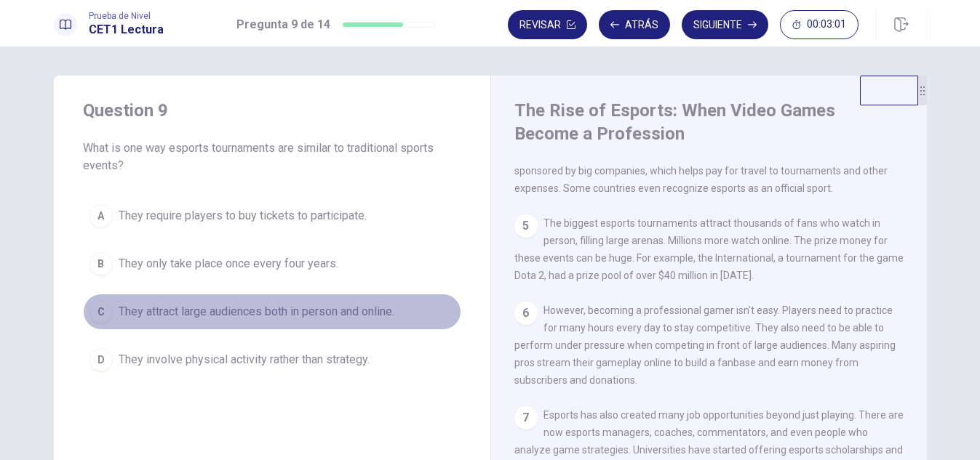
click at [98, 310] on div "C" at bounding box center [100, 311] width 23 height 23
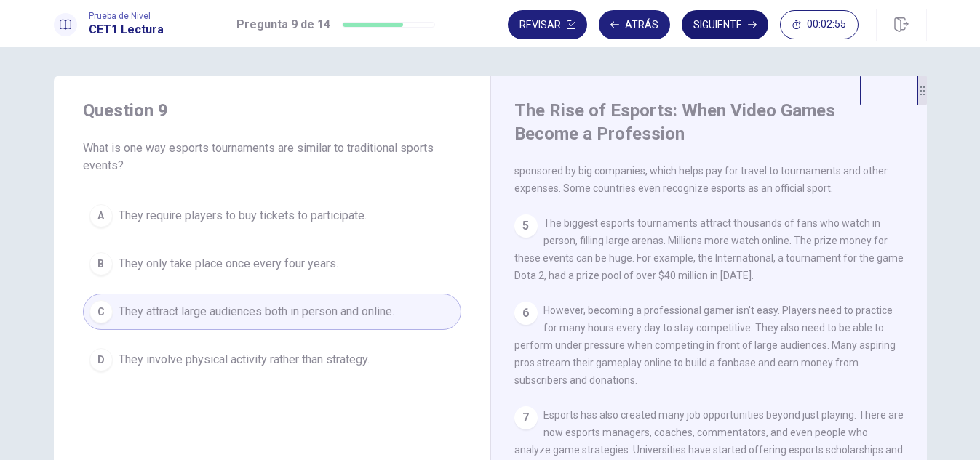
click at [738, 27] on button "Siguiente" at bounding box center [724, 24] width 87 height 29
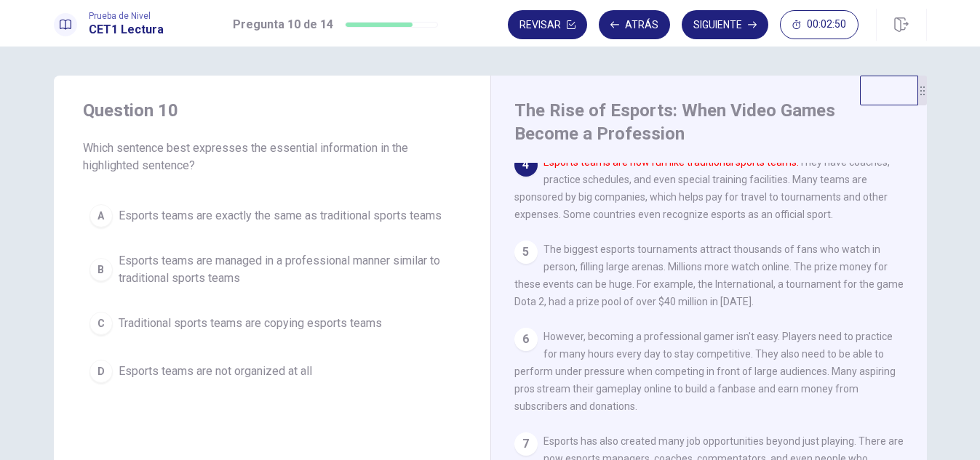
scroll to position [260, 0]
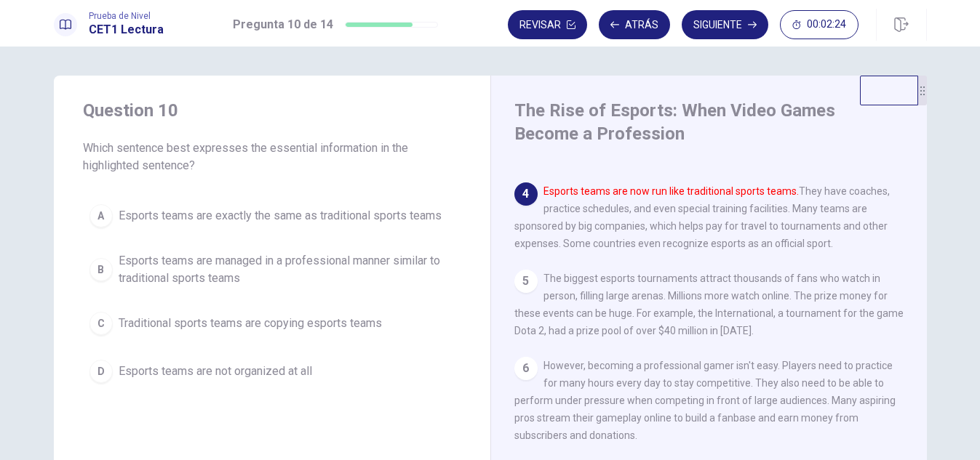
click at [100, 266] on div "B" at bounding box center [100, 269] width 23 height 23
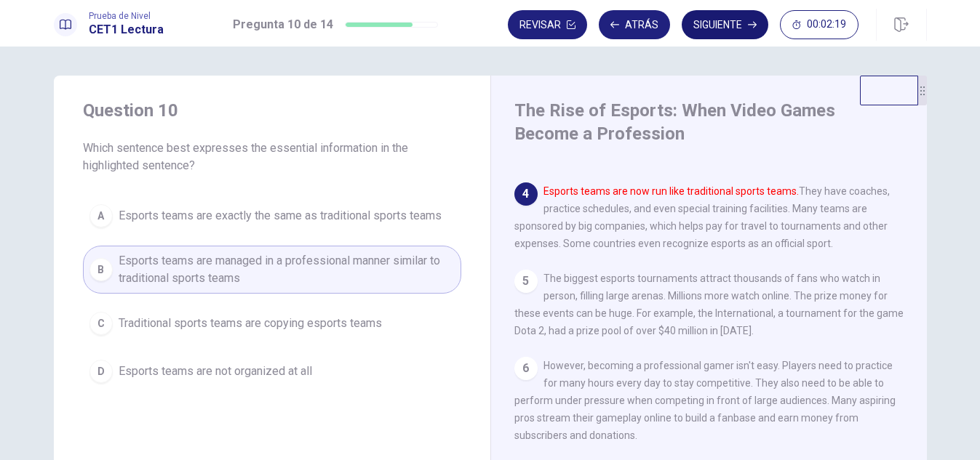
click at [726, 22] on button "Siguiente" at bounding box center [724, 24] width 87 height 29
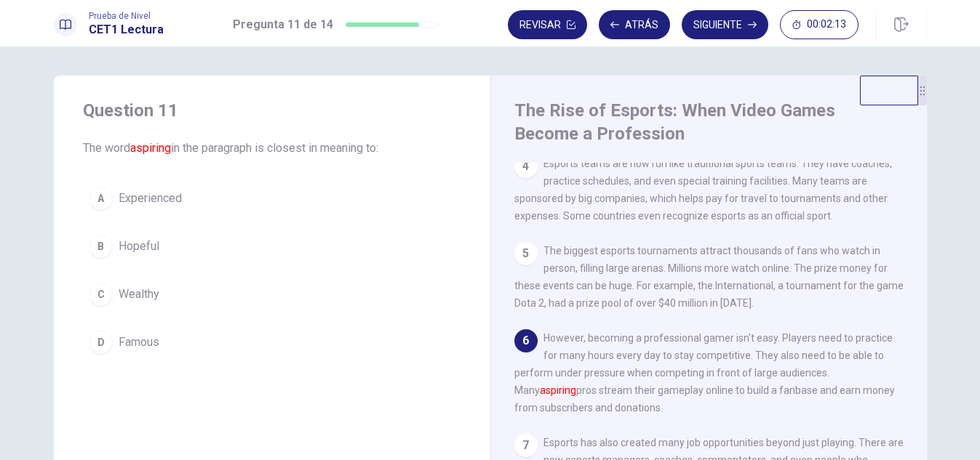
scroll to position [340, 0]
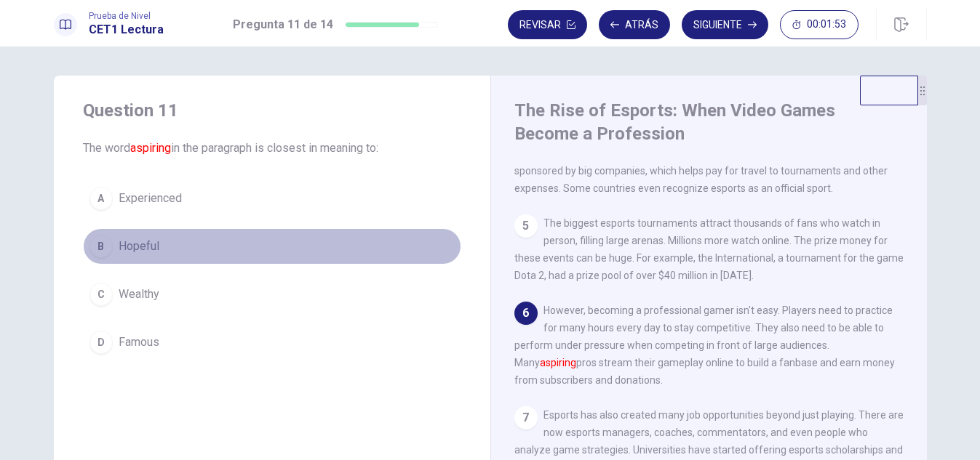
click at [101, 242] on div "B" at bounding box center [100, 246] width 23 height 23
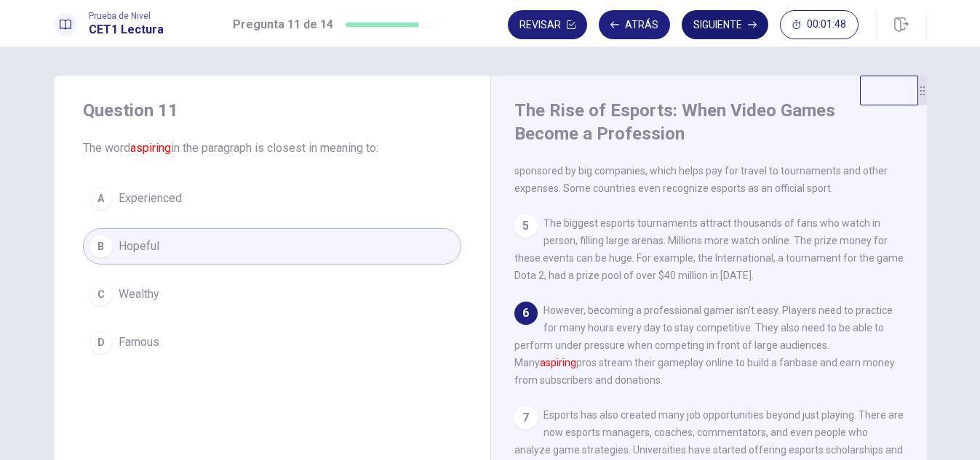
click at [718, 23] on button "Siguiente" at bounding box center [724, 24] width 87 height 29
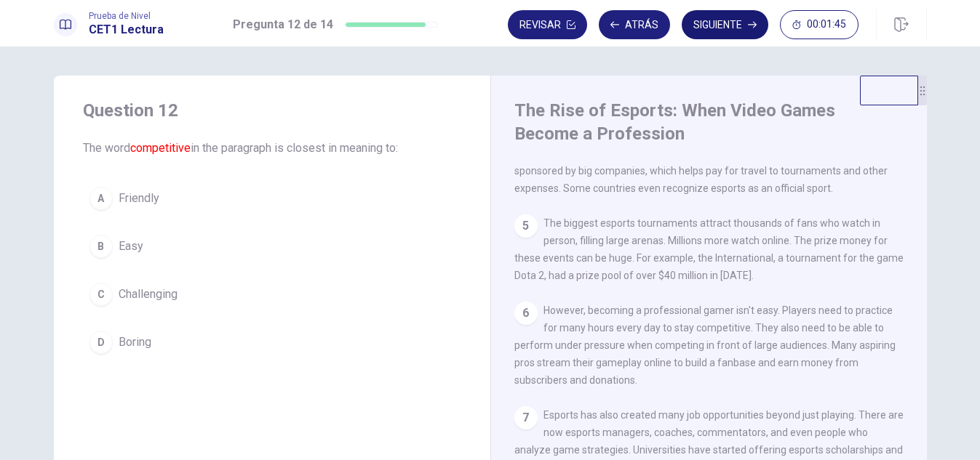
scroll to position [0, 0]
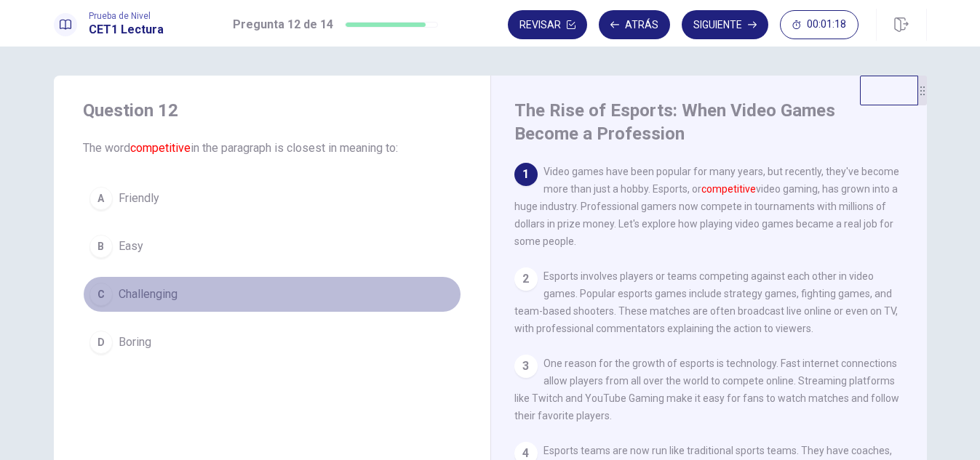
click at [109, 292] on button "C Challenging" at bounding box center [272, 294] width 378 height 36
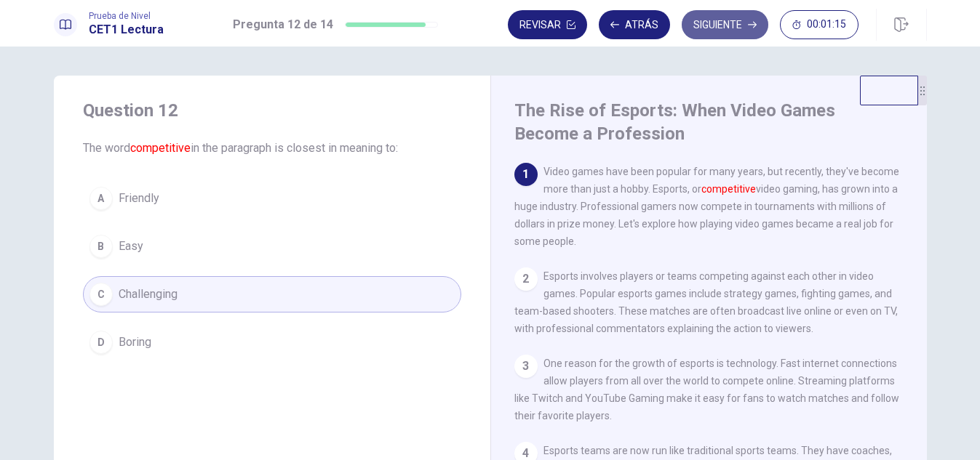
click at [724, 29] on button "Siguiente" at bounding box center [724, 24] width 87 height 29
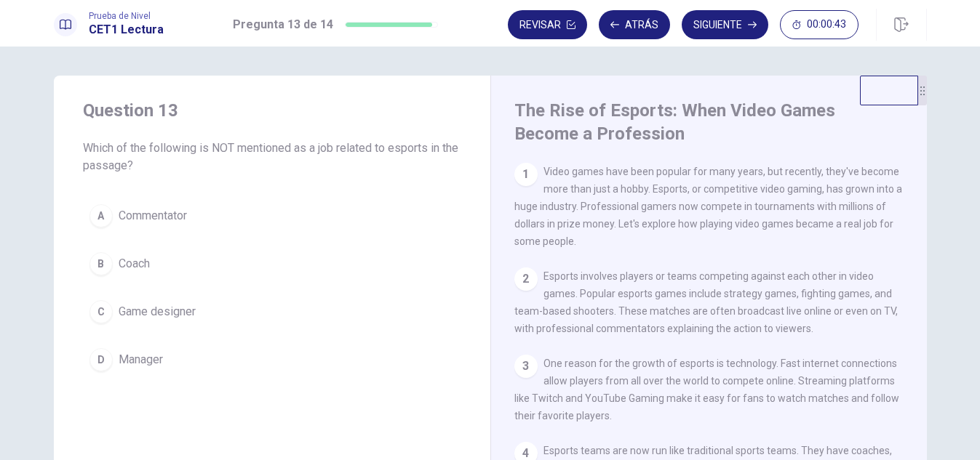
click at [97, 315] on div "C" at bounding box center [100, 311] width 23 height 23
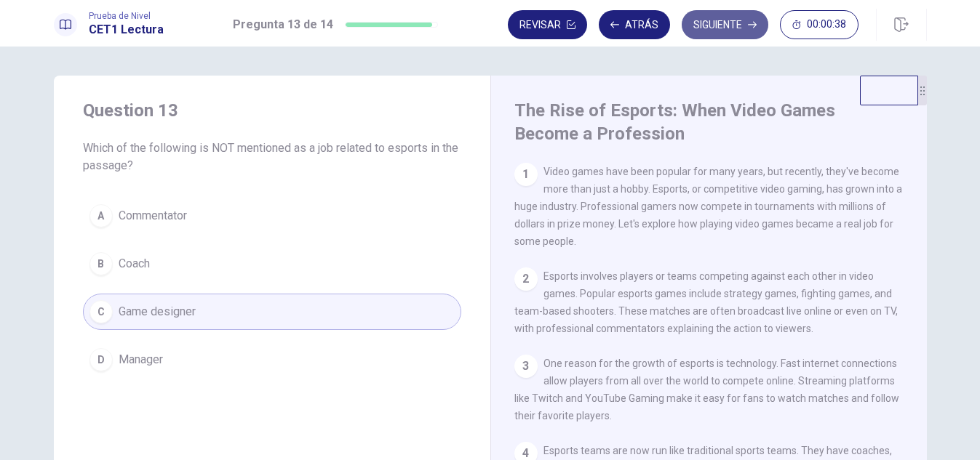
click at [702, 31] on button "Siguiente" at bounding box center [724, 24] width 87 height 29
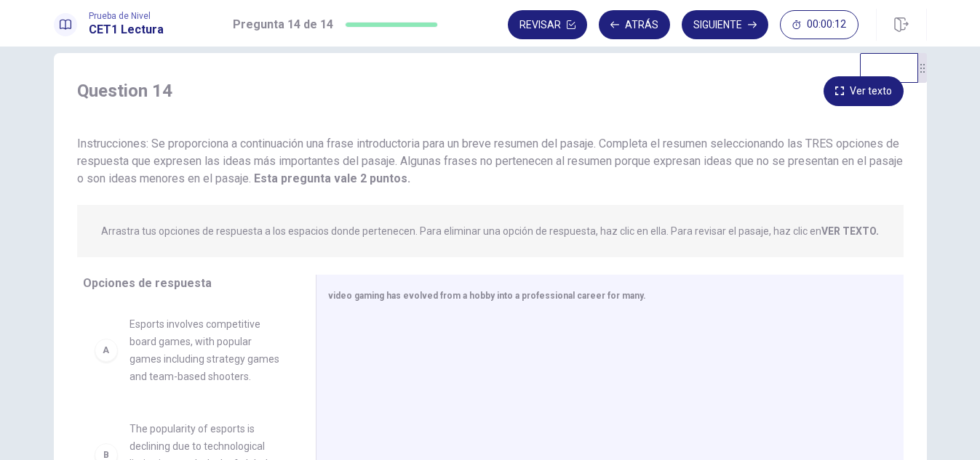
scroll to position [21, 0]
click at [835, 93] on icon "button" at bounding box center [839, 92] width 9 height 9
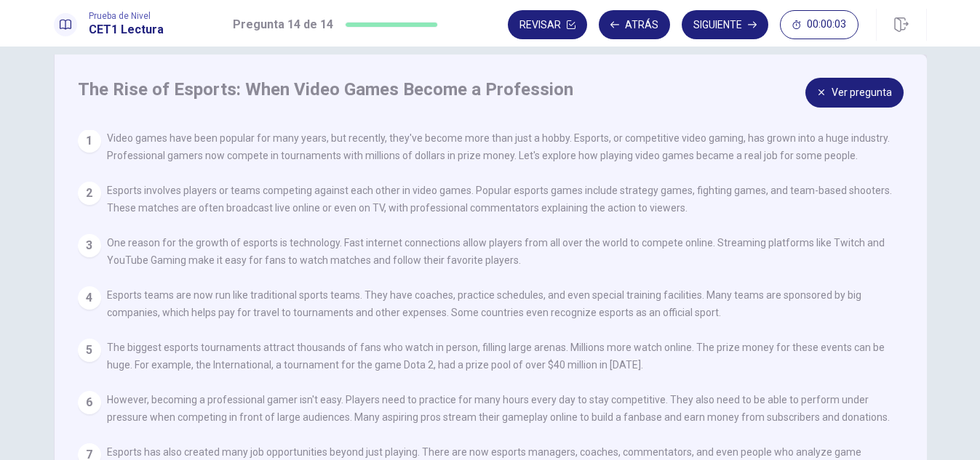
scroll to position [0, 0]
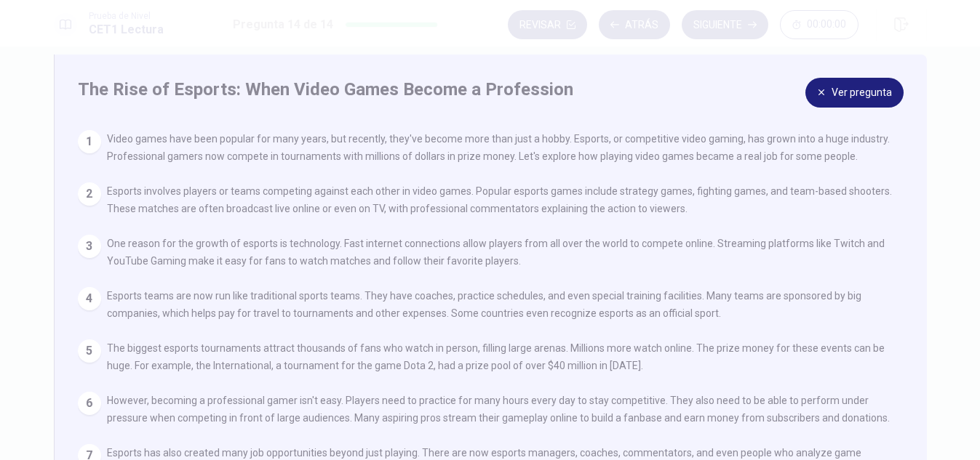
click at [825, 93] on button "Ver pregunta" at bounding box center [854, 93] width 98 height 30
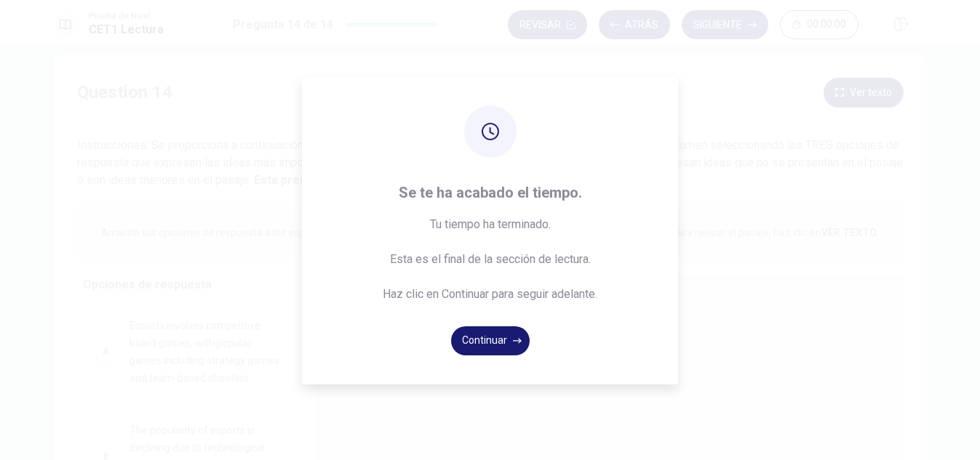
click at [484, 337] on button "Continuar" at bounding box center [490, 341] width 79 height 29
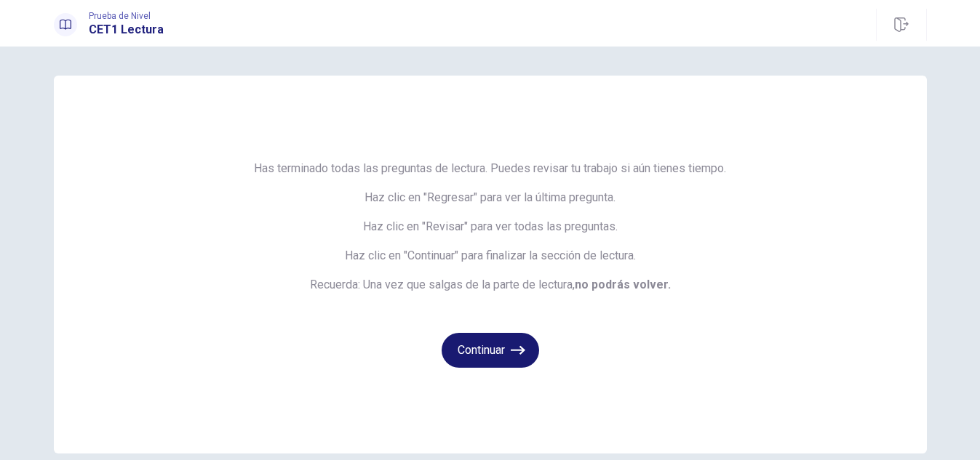
click at [486, 342] on button "Continuar" at bounding box center [489, 350] width 97 height 35
